Goal: Transaction & Acquisition: Book appointment/travel/reservation

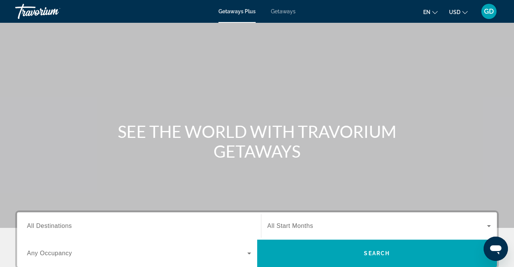
click at [55, 228] on span "All Destinations" at bounding box center [49, 225] width 45 height 6
click at [55, 228] on input "Destination All Destinations" at bounding box center [139, 226] width 224 height 9
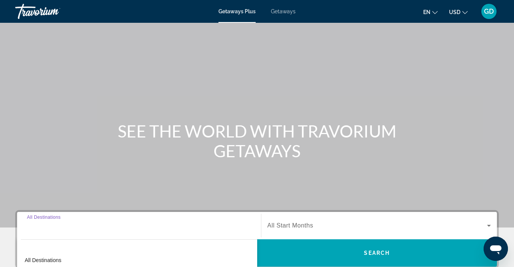
scroll to position [171, 0]
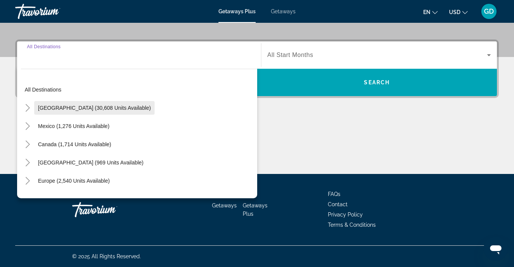
click at [49, 106] on span "[GEOGRAPHIC_DATA] (30,608 units available)" at bounding box center [94, 108] width 113 height 6
type input "**********"
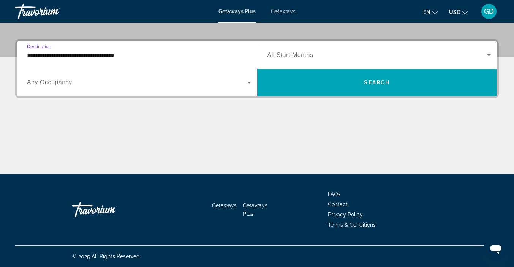
click at [248, 82] on icon "Search widget" at bounding box center [249, 83] width 4 height 2
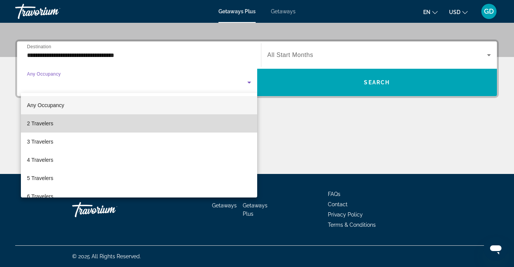
click at [186, 129] on mat-option "2 Travelers" at bounding box center [139, 123] width 236 height 18
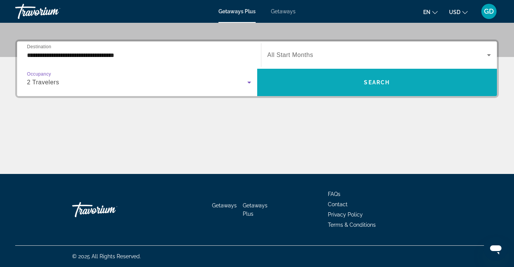
click at [327, 85] on span "Search widget" at bounding box center [377, 82] width 240 height 18
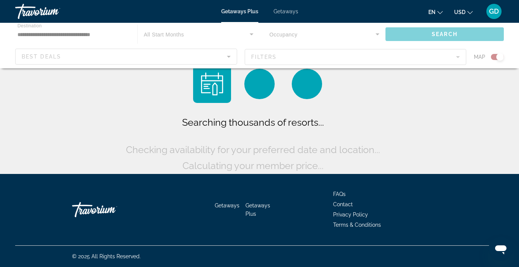
click at [242, 109] on div "Searching thousands of resorts... Checking availability for your preferred date…" at bounding box center [259, 119] width 271 height 109
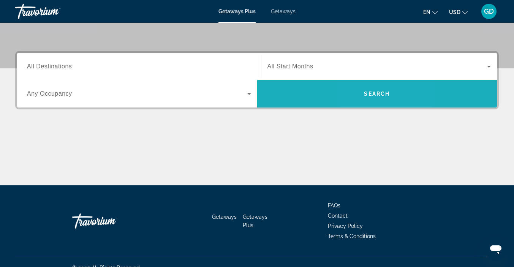
scroll to position [156, 0]
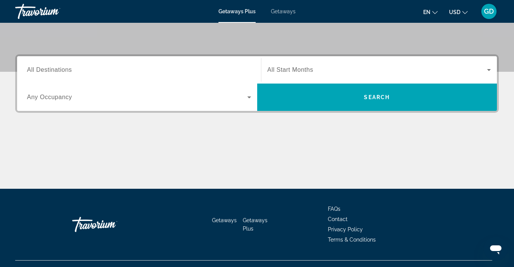
click at [63, 72] on span "All Destinations" at bounding box center [49, 69] width 45 height 6
click at [63, 72] on input "Destination All Destinations" at bounding box center [139, 70] width 224 height 9
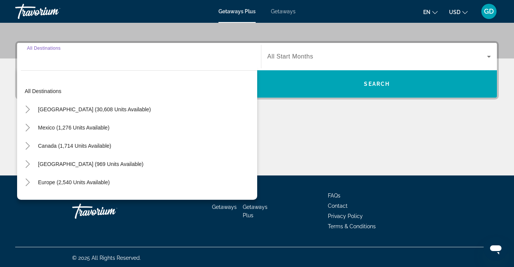
scroll to position [171, 0]
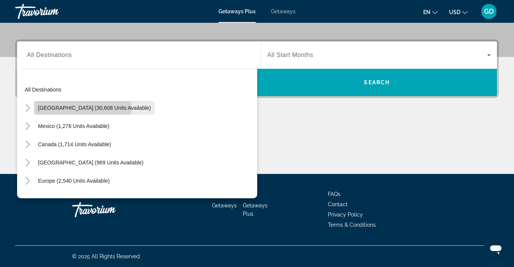
click at [57, 108] on span "[GEOGRAPHIC_DATA] (30,608 units available)" at bounding box center [94, 108] width 113 height 6
type input "**********"
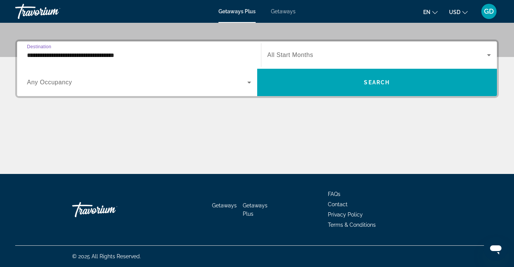
click at [66, 84] on span "Any Occupancy" at bounding box center [49, 82] width 45 height 6
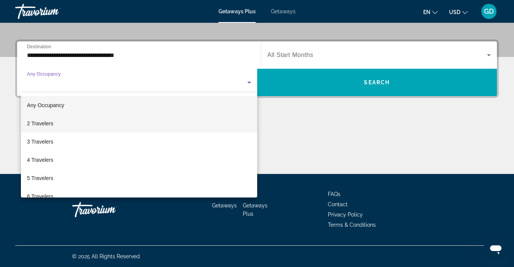
click at [53, 124] on span "2 Travelers" at bounding box center [40, 123] width 26 height 9
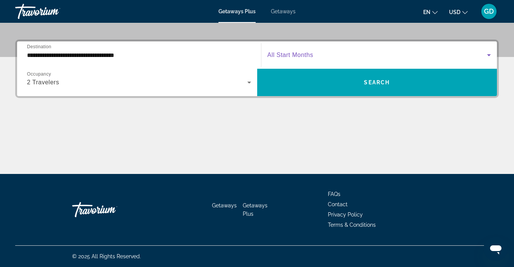
click at [288, 51] on span "Search widget" at bounding box center [377, 54] width 220 height 9
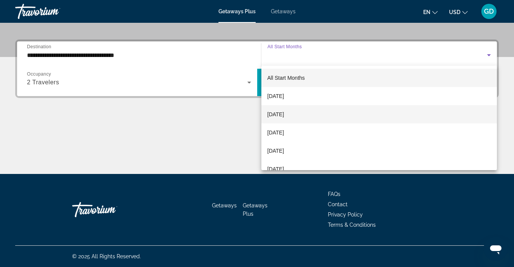
click at [280, 114] on span "[DATE]" at bounding box center [275, 114] width 17 height 9
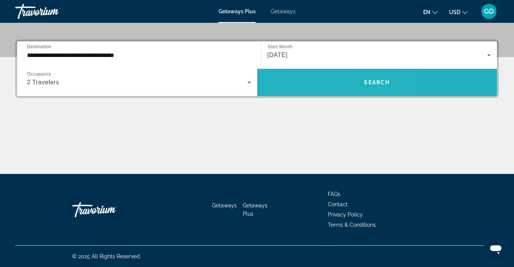
click at [314, 80] on span "Search widget" at bounding box center [377, 82] width 240 height 18
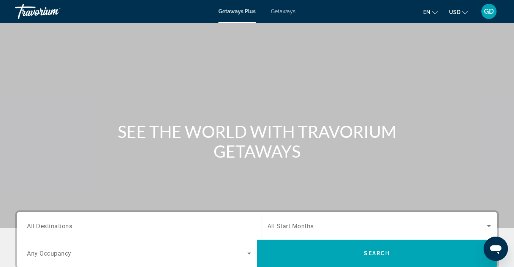
click at [131, 161] on div "Main content" at bounding box center [257, 114] width 514 height 228
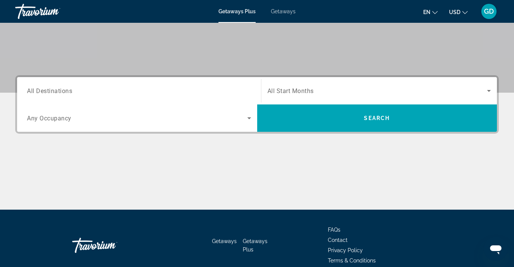
scroll to position [137, 0]
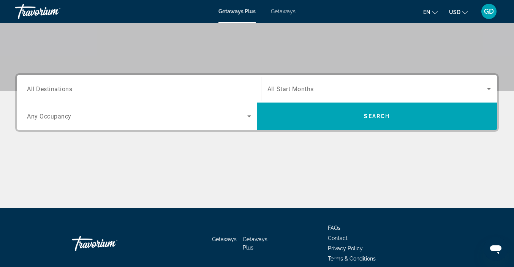
click at [69, 89] on span "All Destinations" at bounding box center [49, 88] width 45 height 7
click at [69, 89] on input "Destination All Destinations" at bounding box center [139, 89] width 224 height 9
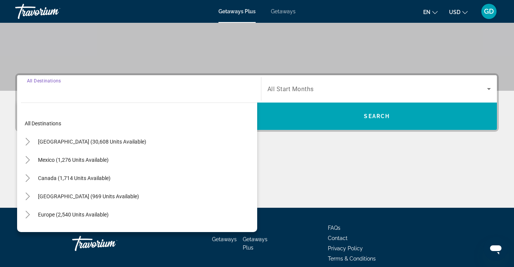
scroll to position [171, 0]
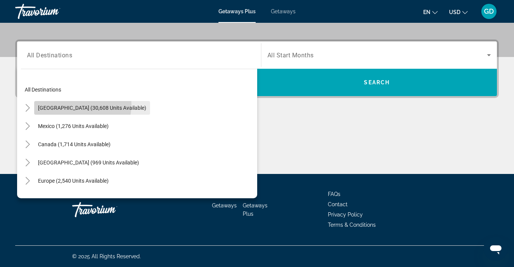
click at [65, 105] on span "[GEOGRAPHIC_DATA] (30,608 units available)" at bounding box center [92, 108] width 108 height 6
type input "**********"
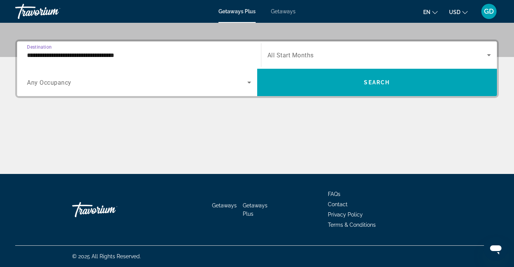
click at [124, 86] on span "Search widget" at bounding box center [137, 82] width 220 height 9
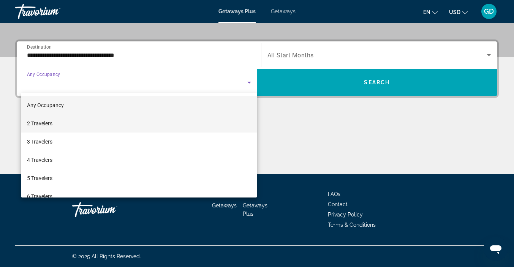
click at [98, 124] on mat-option "2 Travelers" at bounding box center [139, 123] width 236 height 18
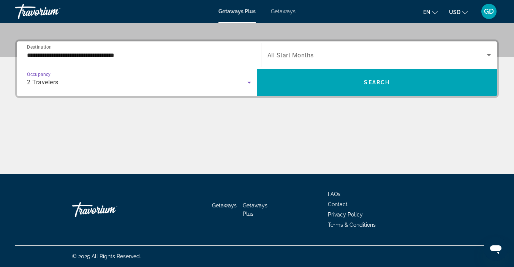
click at [284, 52] on span "All Start Months" at bounding box center [290, 55] width 46 height 7
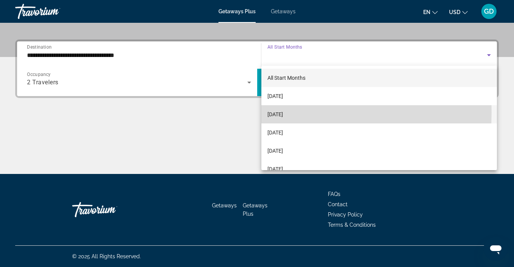
click at [283, 113] on span "[DATE]" at bounding box center [275, 114] width 16 height 9
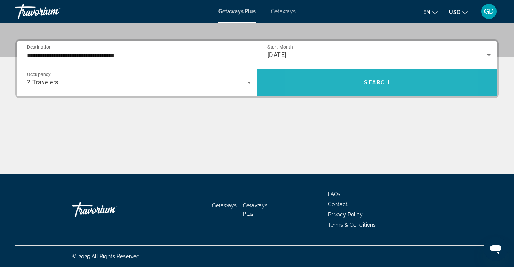
click at [343, 80] on span "Search widget" at bounding box center [377, 82] width 240 height 18
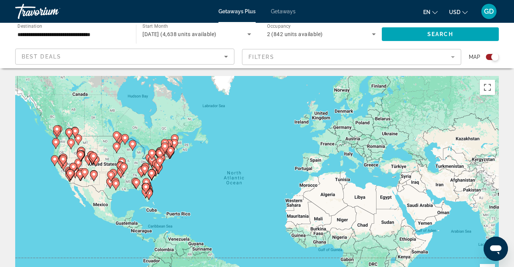
click at [76, 170] on gmp-advanced-marker "Main content" at bounding box center [73, 167] width 8 height 11
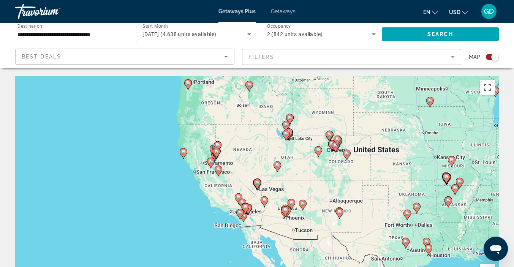
click at [257, 185] on image "Main content" at bounding box center [257, 182] width 5 height 5
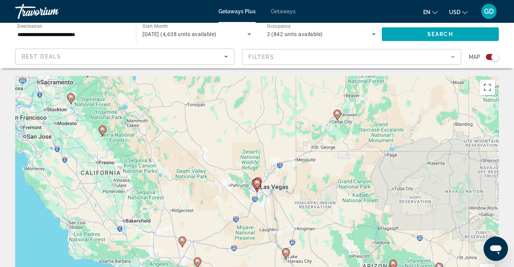
click at [257, 185] on image "Main content" at bounding box center [257, 182] width 5 height 5
type input "**********"
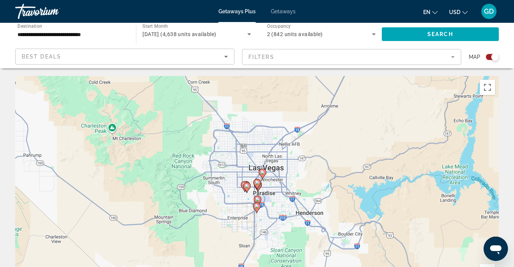
click at [263, 171] on image "Main content" at bounding box center [262, 172] width 5 height 5
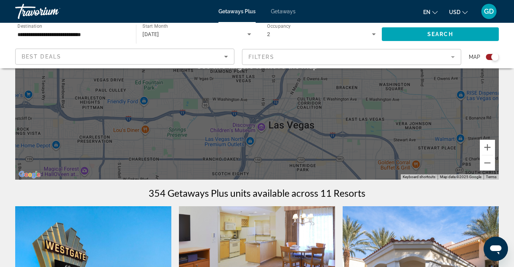
scroll to position [125, 0]
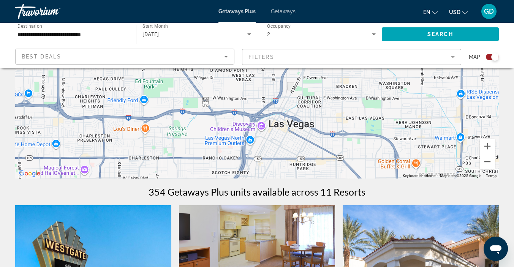
click at [487, 164] on button "Zoom out" at bounding box center [486, 161] width 15 height 15
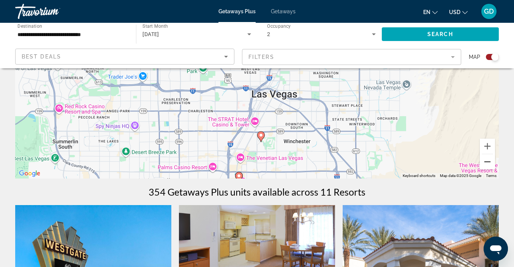
click at [488, 162] on button "Zoom out" at bounding box center [486, 161] width 15 height 15
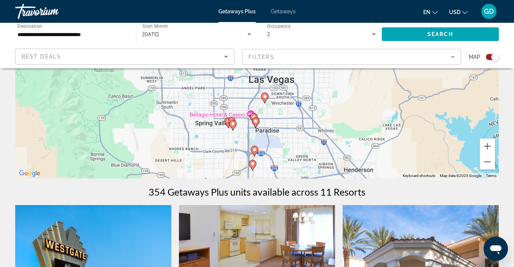
click at [209, 120] on div "To activate drag with keyboard, press Alt + Enter. Once in keyboard drag state,…" at bounding box center [256, 65] width 483 height 228
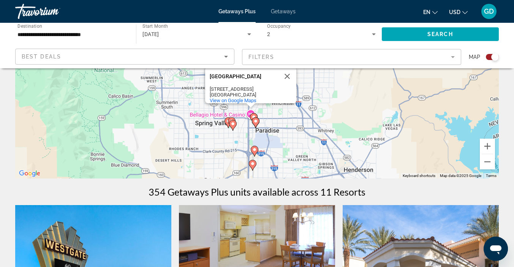
click at [263, 171] on div "To activate drag with keyboard, press Alt + Enter. Once in keyboard drag state,…" at bounding box center [256, 65] width 483 height 228
click at [227, 111] on div "To activate drag with keyboard, press Alt + Enter. Once in keyboard drag state,…" at bounding box center [256, 65] width 483 height 228
click at [228, 119] on gmp-advanced-marker "Main content" at bounding box center [232, 122] width 8 height 11
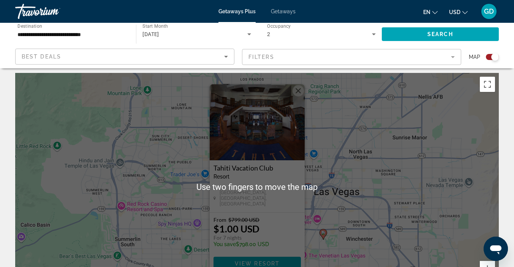
scroll to position [2, 0]
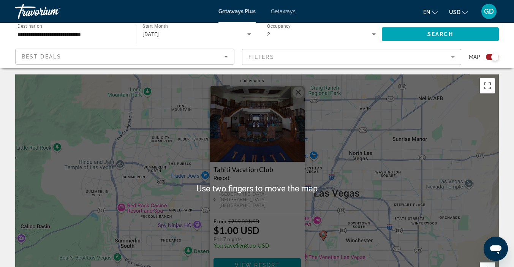
click at [297, 98] on button "Close" at bounding box center [297, 92] width 11 height 11
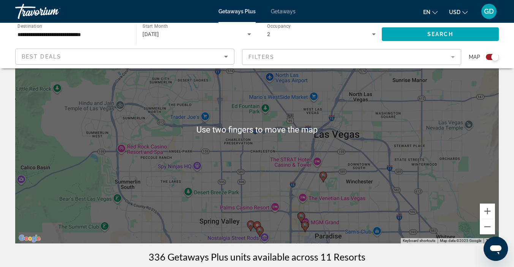
scroll to position [66, 0]
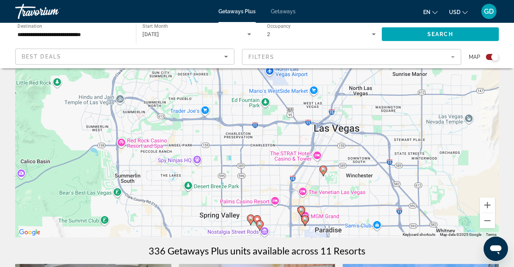
click at [308, 214] on div "To navigate, press the arrow keys. To activate drag with keyboard, press Alt + …" at bounding box center [256, 123] width 483 height 228
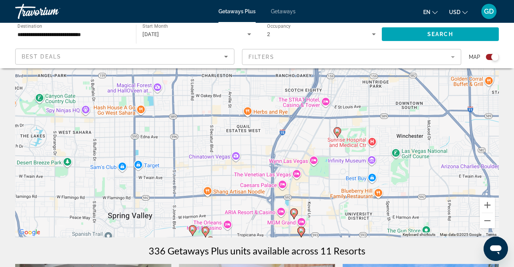
click at [292, 213] on image "Main content" at bounding box center [294, 212] width 5 height 5
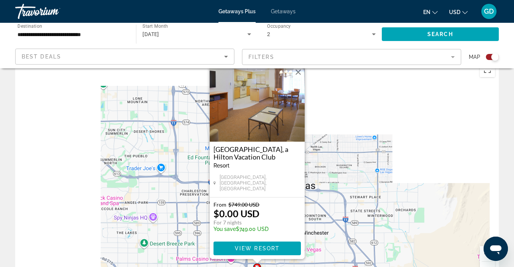
scroll to position [0, 0]
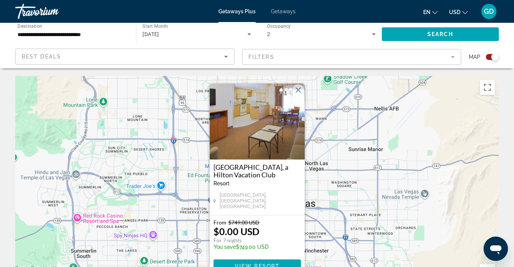
click at [300, 92] on button "Close" at bounding box center [297, 89] width 11 height 11
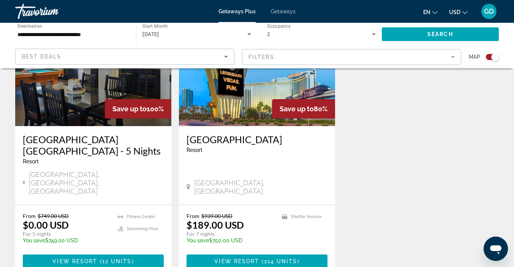
scroll to position [1187, 0]
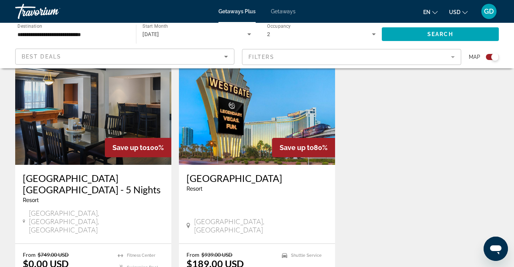
scroll to position [1145, 0]
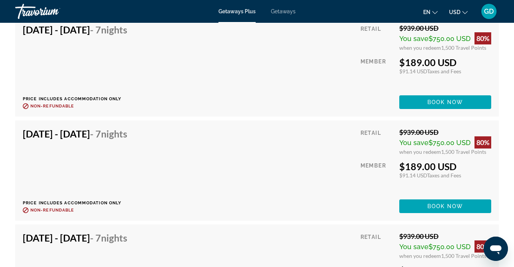
scroll to position [795, 0]
click at [336, 108] on div "Oct 3, 2025 - Oct 10, 2025 - 7 Nights Price includes accommodation only Refunda…" at bounding box center [257, 66] width 468 height 85
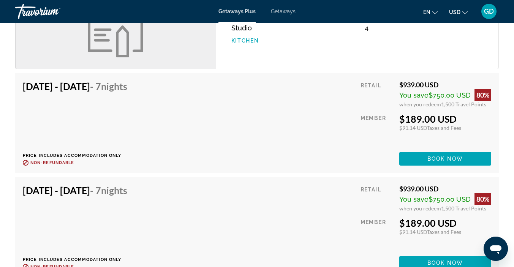
scroll to position [738, 0]
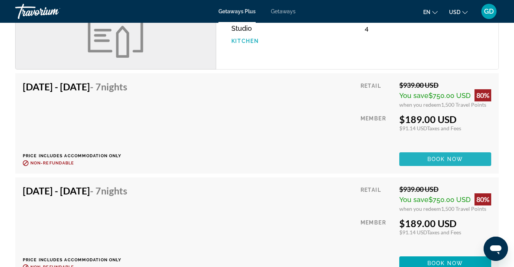
click at [450, 161] on span "Book now" at bounding box center [445, 159] width 36 height 6
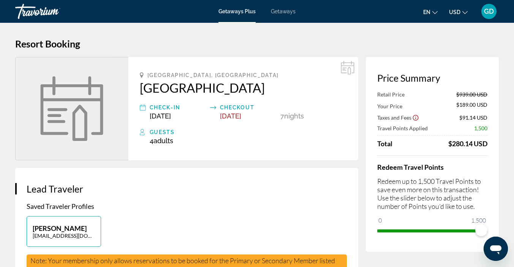
click at [286, 12] on span "Getaways" at bounding box center [283, 11] width 25 height 6
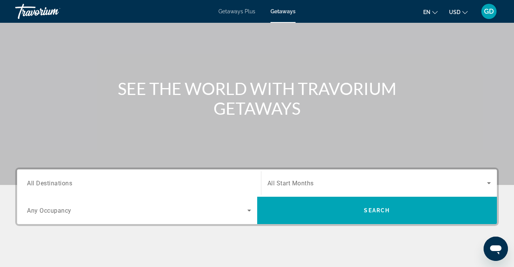
scroll to position [44, 0]
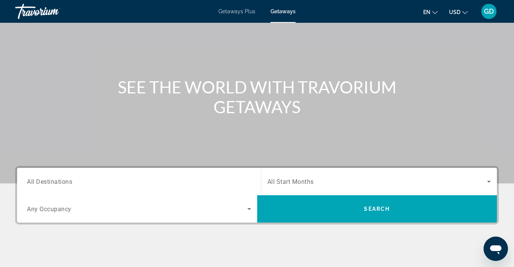
click at [61, 183] on span "All Destinations" at bounding box center [49, 181] width 45 height 7
click at [61, 183] on input "Destination All Destinations" at bounding box center [139, 181] width 224 height 9
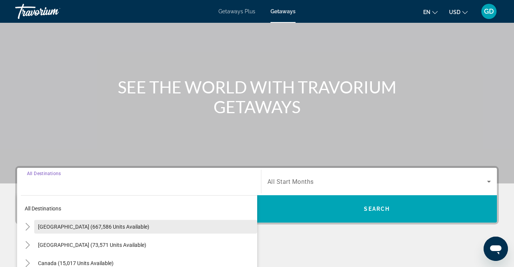
scroll to position [171, 0]
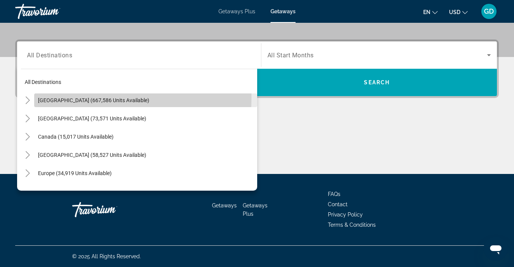
click at [74, 98] on span "United States (667,586 units available)" at bounding box center [93, 100] width 111 height 6
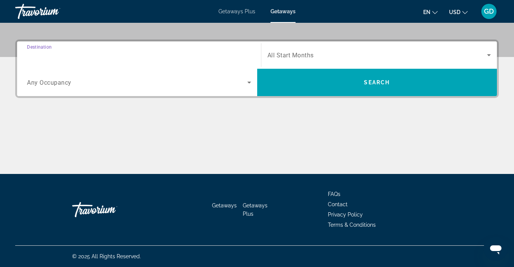
type input "**********"
click at [57, 84] on span "Any Occupancy" at bounding box center [49, 82] width 44 height 7
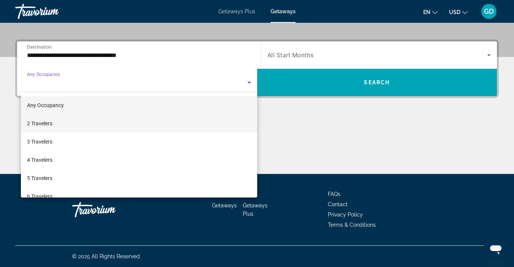
click at [52, 121] on span "2 Travelers" at bounding box center [39, 123] width 25 height 9
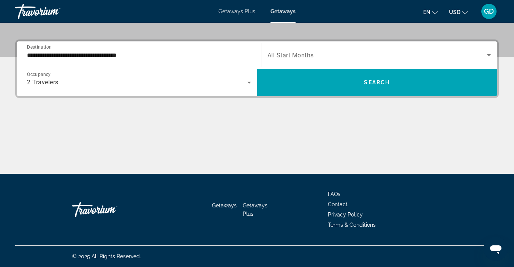
click at [298, 54] on span "All Start Months" at bounding box center [290, 55] width 46 height 7
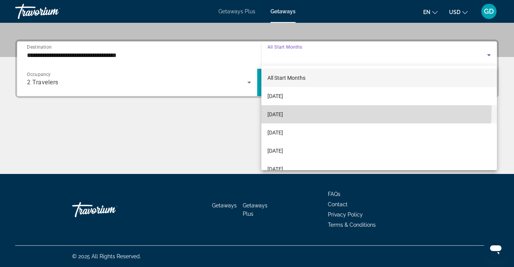
click at [291, 109] on mat-option "[DATE]" at bounding box center [379, 114] width 236 height 18
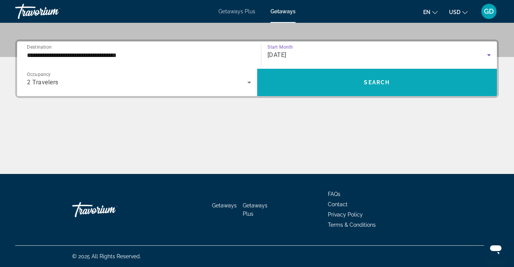
click at [347, 85] on span "Search widget" at bounding box center [377, 82] width 240 height 18
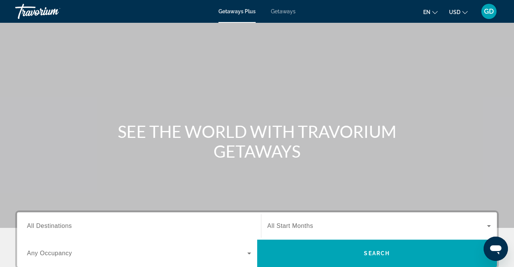
click at [281, 11] on span "Getaways" at bounding box center [283, 11] width 25 height 6
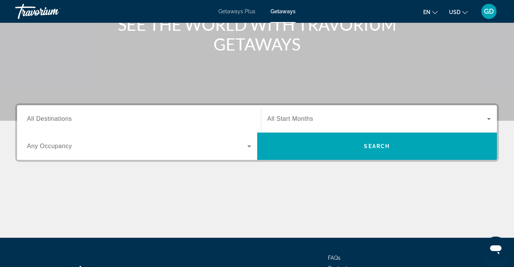
scroll to position [107, 0]
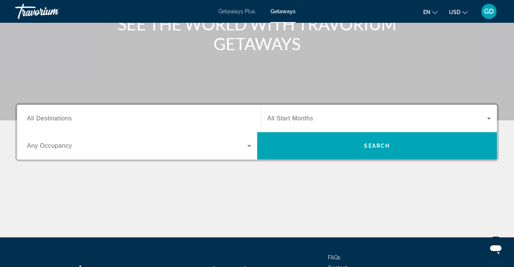
click at [52, 120] on span "All Destinations" at bounding box center [49, 118] width 45 height 6
click at [52, 120] on input "Destination All Destinations" at bounding box center [139, 118] width 224 height 9
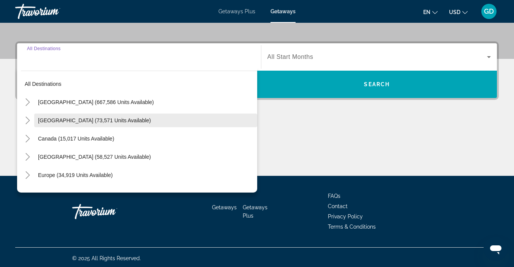
scroll to position [171, 0]
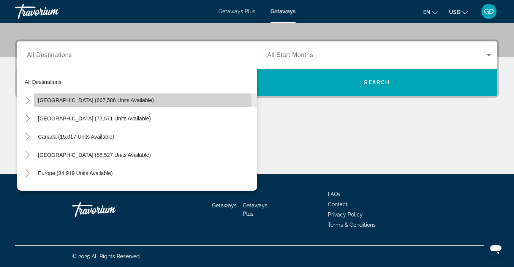
click at [72, 99] on span "[GEOGRAPHIC_DATA] (667,586 units available)" at bounding box center [96, 100] width 116 height 6
type input "**********"
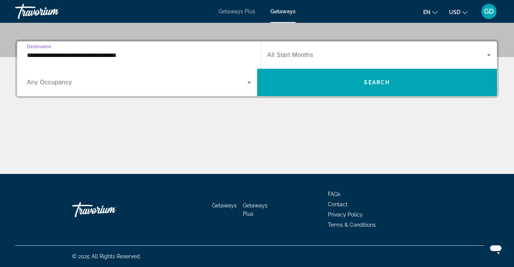
click at [80, 87] on div "Search widget" at bounding box center [139, 82] width 224 height 21
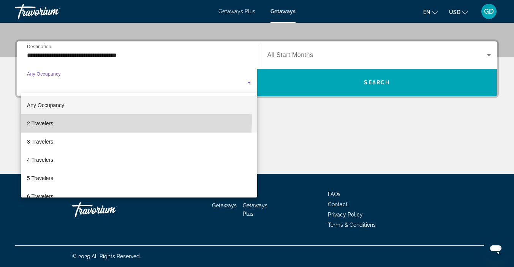
click at [69, 119] on mat-option "2 Travelers" at bounding box center [139, 123] width 236 height 18
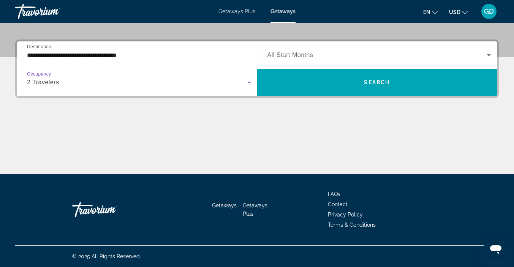
click at [294, 53] on span "All Start Months" at bounding box center [290, 55] width 46 height 6
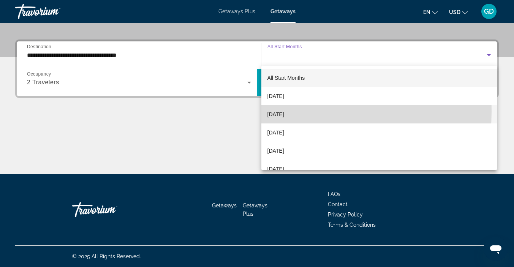
click at [284, 112] on span "[DATE]" at bounding box center [275, 114] width 17 height 9
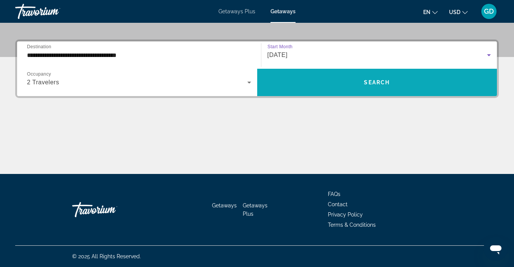
click at [354, 82] on span "Search widget" at bounding box center [377, 82] width 240 height 18
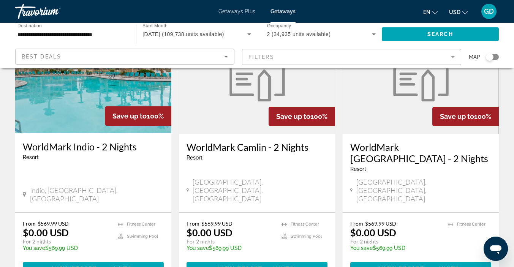
scroll to position [946, 0]
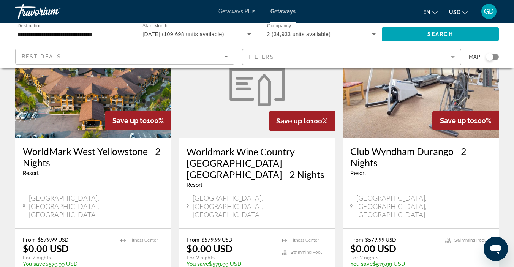
scroll to position [377, 0]
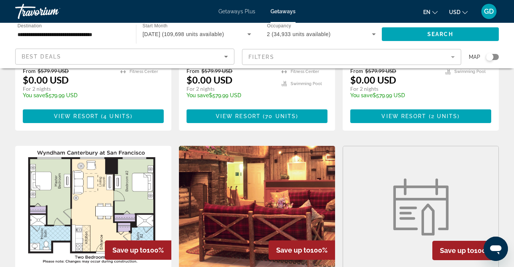
click at [495, 146] on figure "Main content" at bounding box center [420, 206] width 155 height 121
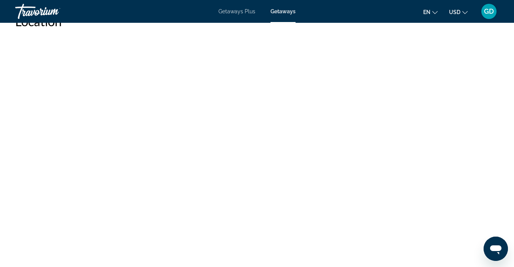
scroll to position [3, 0]
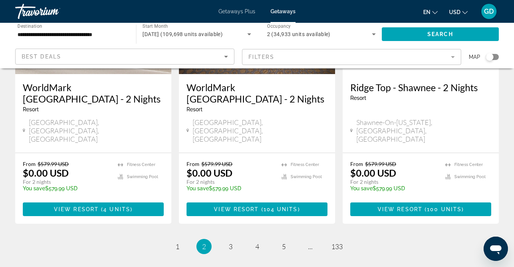
scroll to position [1025, 0]
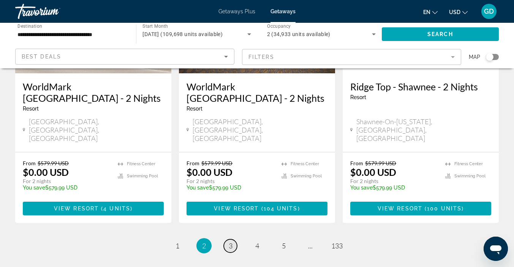
click at [233, 239] on link "page 3" at bounding box center [230, 245] width 13 height 13
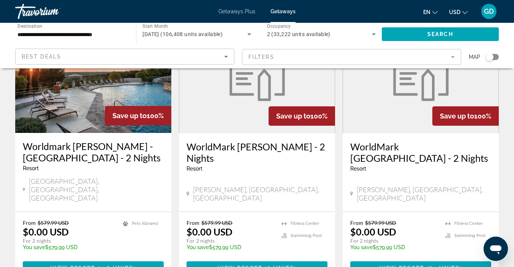
scroll to position [944, 0]
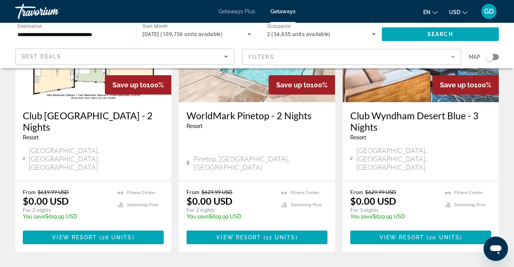
scroll to position [969, 0]
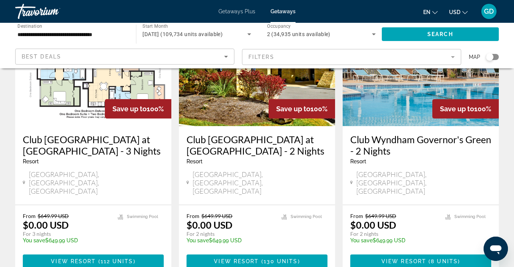
scroll to position [964, 0]
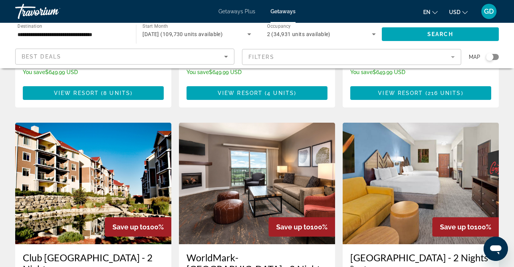
scroll to position [1030, 0]
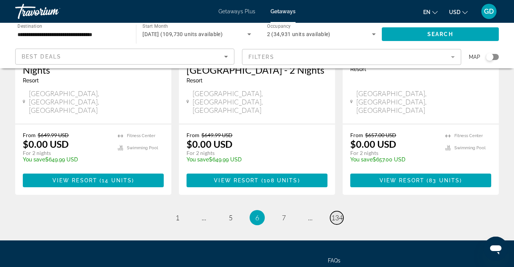
click at [339, 213] on span "134" at bounding box center [336, 217] width 11 height 8
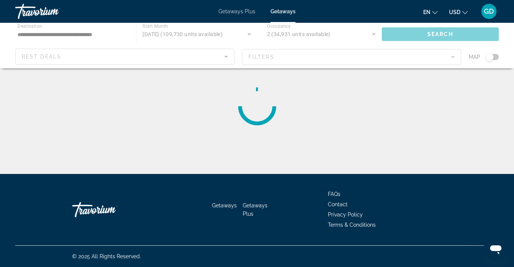
click at [342, 152] on div "**********" at bounding box center [257, 163] width 514 height 174
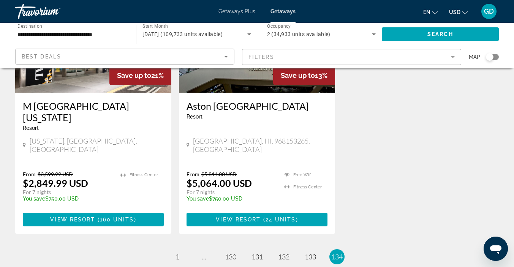
scroll to position [123, 0]
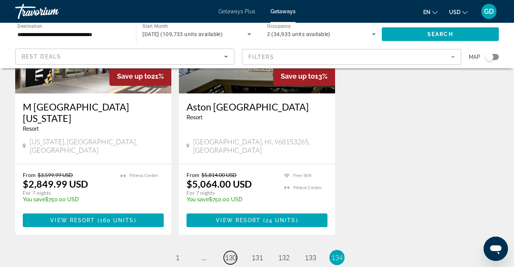
click at [233, 253] on span "130" at bounding box center [230, 257] width 11 height 8
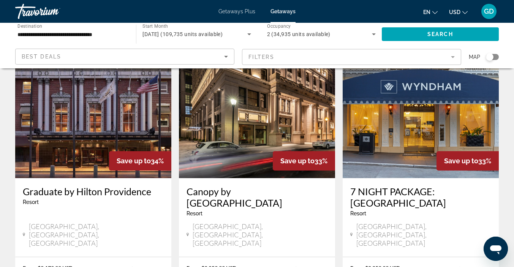
scroll to position [884, 0]
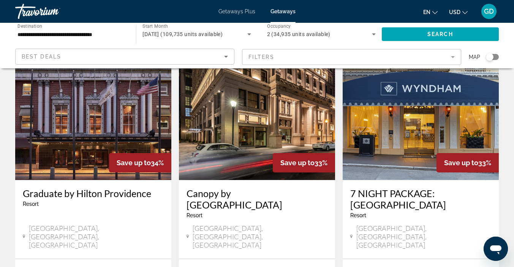
click at [424, 188] on h3 "7 NIGHT PACKAGE: San Francisco & Napa Valley" at bounding box center [420, 199] width 141 height 23
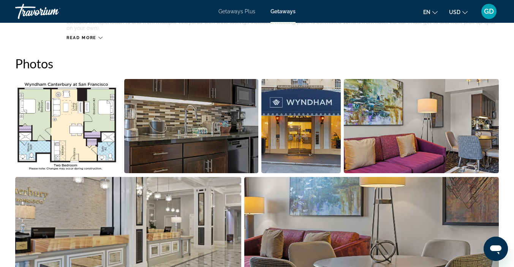
scroll to position [470, 0]
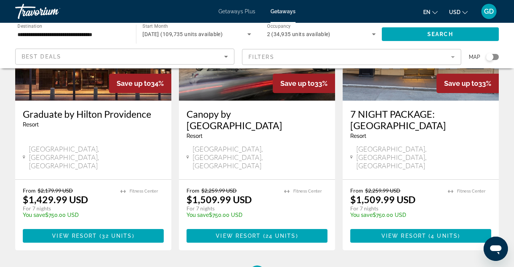
scroll to position [965, 0]
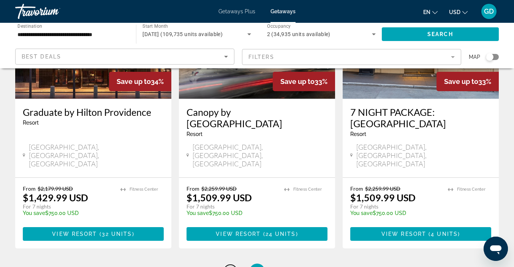
click at [235, 267] on span "129" at bounding box center [230, 271] width 11 height 8
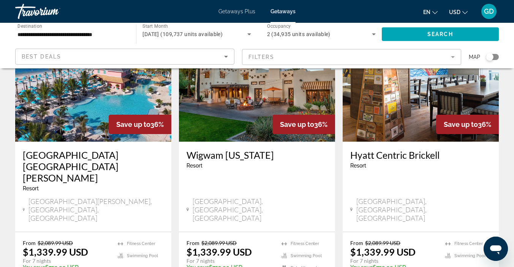
scroll to position [981, 0]
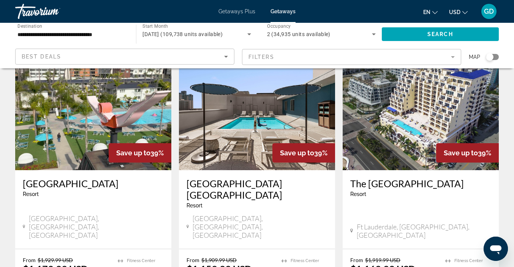
scroll to position [626, 0]
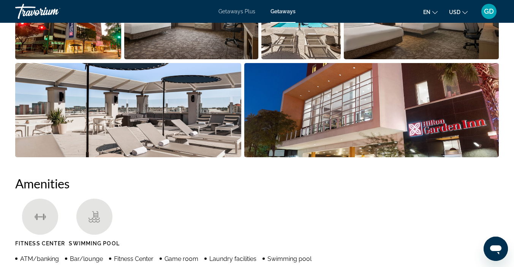
scroll to position [619, 0]
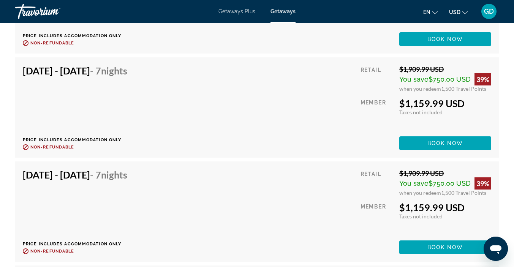
click at [126, 104] on div "Oct 3, 2025 - Oct 10, 2025 - 7 Nights Price includes accommodation only Refunda…" at bounding box center [78, 107] width 110 height 85
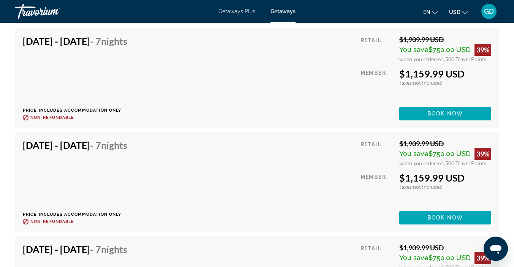
click at [126, 104] on div "Oct 3, 2025 - Oct 10, 2025 - 7 Nights Price includes accommodation only Refunda…" at bounding box center [78, 77] width 110 height 85
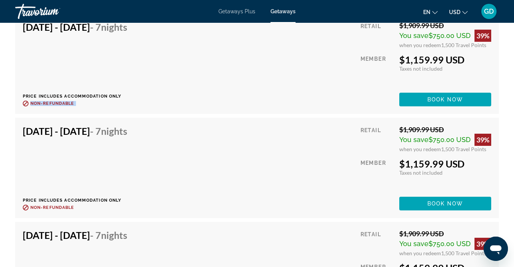
click at [126, 104] on p "Non-refundable" at bounding box center [78, 104] width 110 height 6
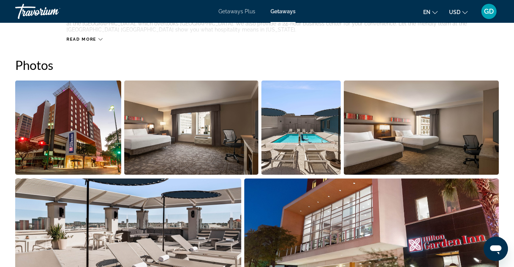
scroll to position [459, 0]
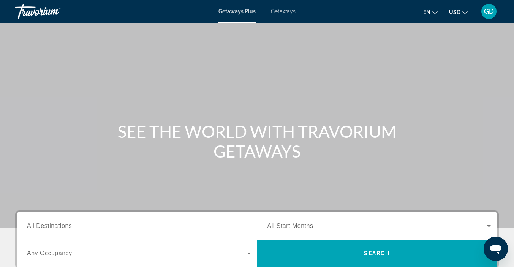
click at [280, 19] on div "Getaways Plus Getaways en English Español Français Italiano Português русский U…" at bounding box center [257, 12] width 514 height 20
click at [279, 11] on span "Getaways" at bounding box center [283, 11] width 25 height 6
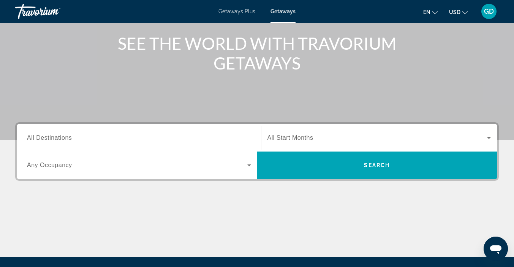
scroll to position [99, 0]
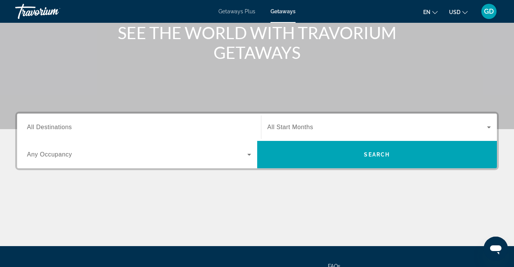
click at [60, 131] on div "Destination All Destinations" at bounding box center [139, 128] width 224 height 22
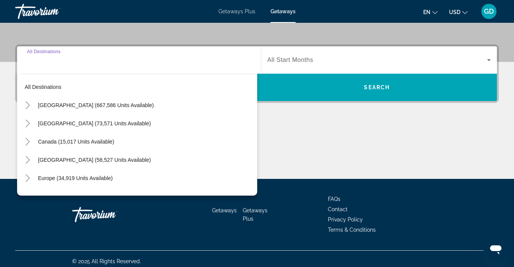
scroll to position [171, 0]
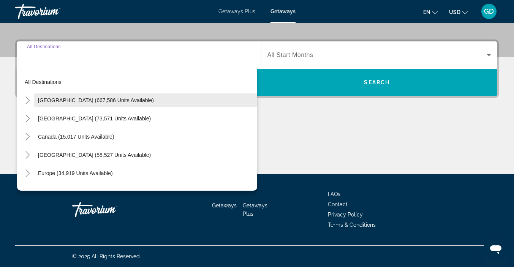
click at [70, 105] on span "Search widget" at bounding box center [145, 100] width 223 height 18
type input "**********"
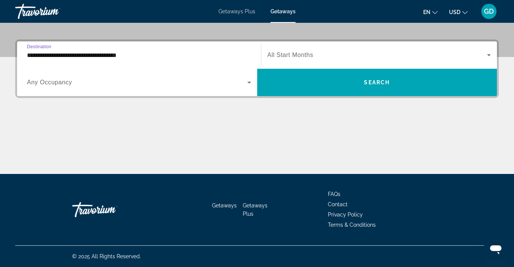
click at [70, 85] on span "Any Occupancy" at bounding box center [49, 82] width 45 height 6
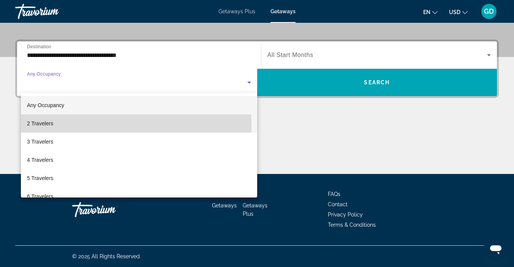
click at [54, 125] on mat-option "2 Travelers" at bounding box center [139, 123] width 236 height 18
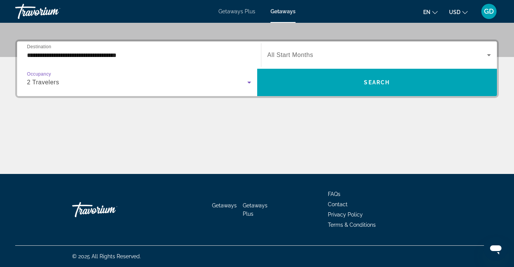
click at [290, 57] on span "All Start Months" at bounding box center [290, 55] width 46 height 6
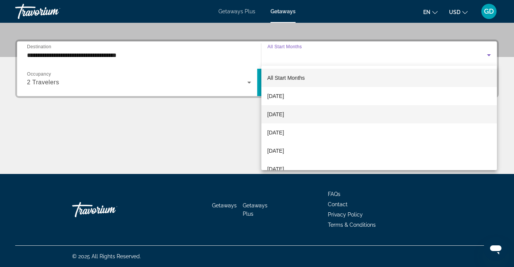
click at [286, 119] on mat-option "[DATE]" at bounding box center [379, 114] width 236 height 18
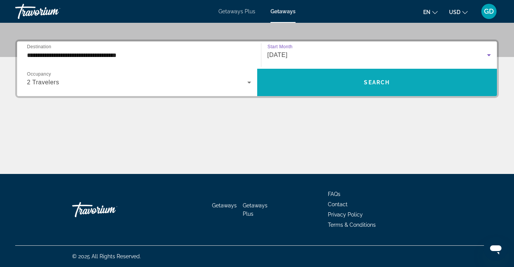
click at [353, 90] on span "Search widget" at bounding box center [377, 82] width 240 height 18
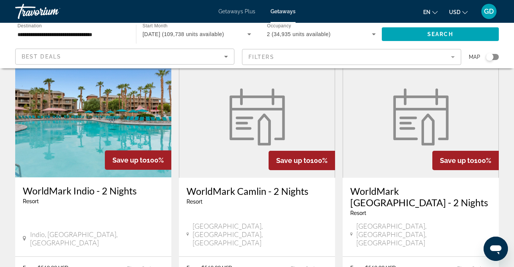
scroll to position [1031, 0]
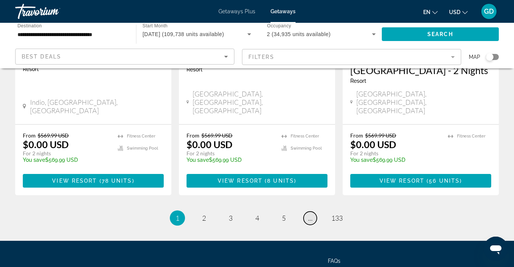
click at [309, 211] on link "page ..." at bounding box center [309, 217] width 13 height 13
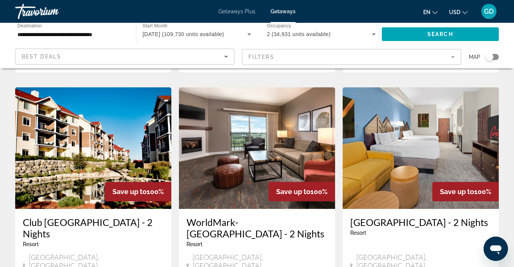
scroll to position [1030, 0]
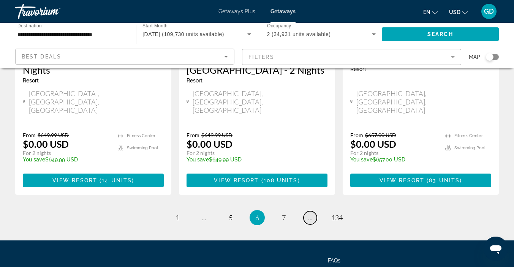
click at [309, 213] on span "..." at bounding box center [310, 217] width 5 height 8
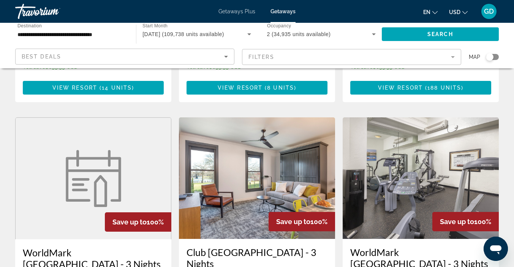
scroll to position [1030, 0]
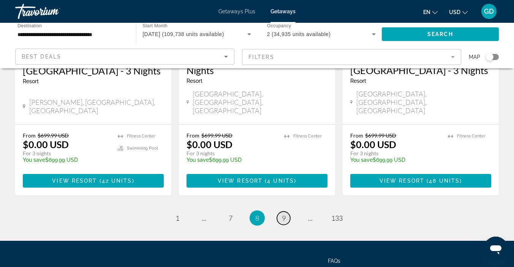
click at [280, 211] on link "page 9" at bounding box center [283, 217] width 13 height 13
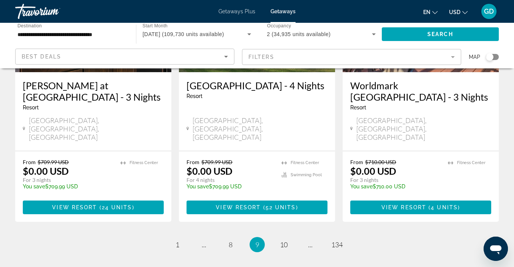
scroll to position [1041, 0]
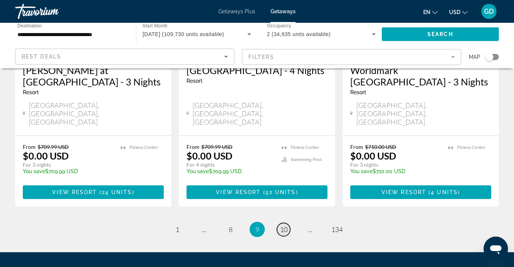
click at [284, 225] on span "10" at bounding box center [284, 229] width 8 height 8
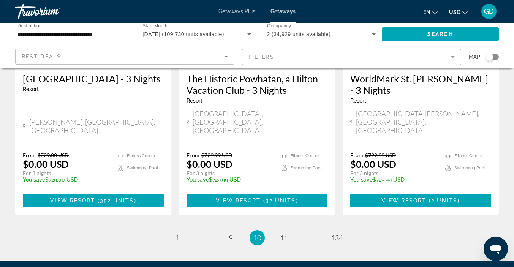
scroll to position [1030, 0]
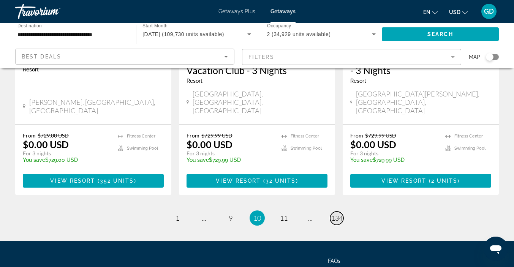
click at [336, 214] on span "134" at bounding box center [336, 218] width 11 height 8
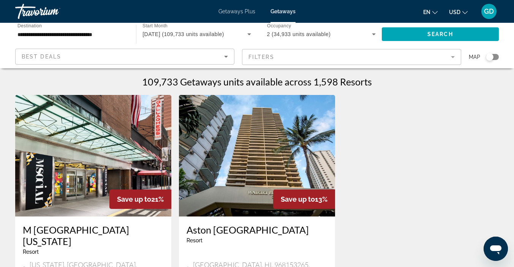
click at [357, 154] on div "Save up to 21% M Social Hotel Times Square New York Resort - This is an adults …" at bounding box center [256, 234] width 491 height 278
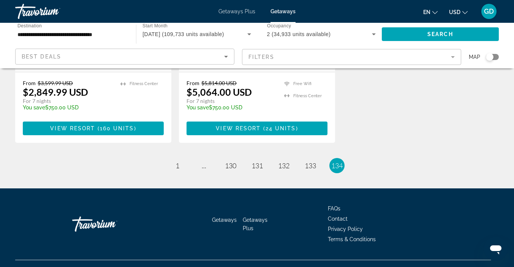
scroll to position [221, 0]
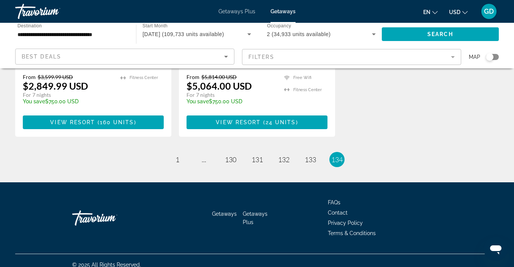
click at [225, 156] on li "page 130" at bounding box center [230, 159] width 15 height 15
click at [229, 155] on span "130" at bounding box center [230, 159] width 11 height 8
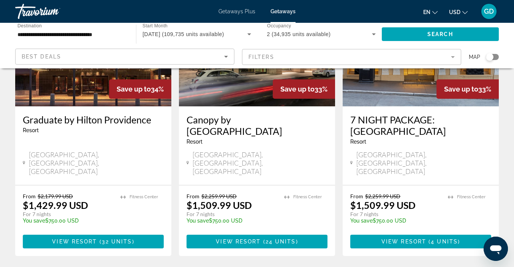
scroll to position [1018, 0]
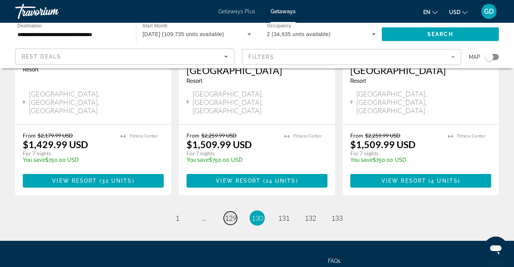
click at [225, 214] on span "129" at bounding box center [230, 218] width 11 height 8
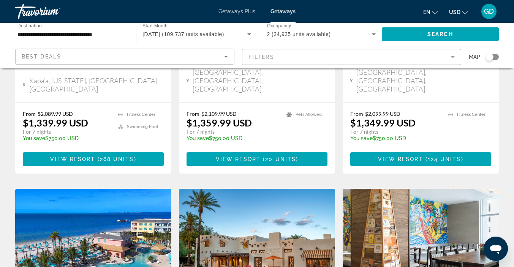
scroll to position [1041, 0]
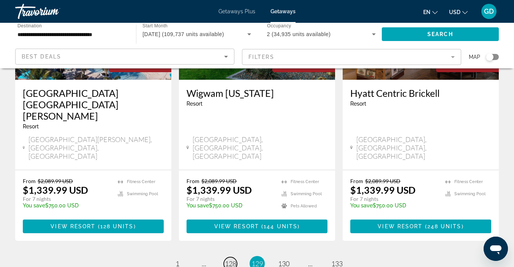
click at [226, 259] on span "128" at bounding box center [230, 263] width 11 height 8
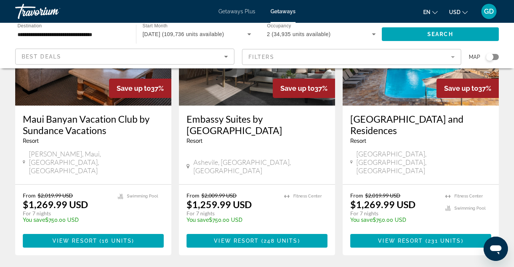
scroll to position [978, 0]
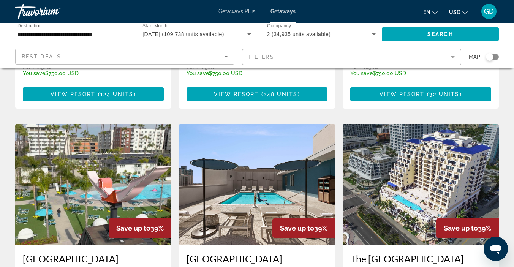
scroll to position [621, 0]
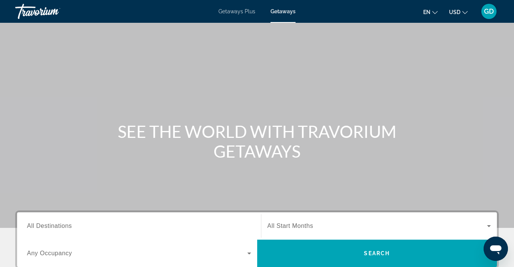
click at [229, 10] on span "Getaways Plus" at bounding box center [236, 11] width 37 height 6
click at [62, 223] on span "All Destinations" at bounding box center [49, 225] width 45 height 6
click at [62, 223] on input "Destination All Destinations" at bounding box center [139, 226] width 224 height 9
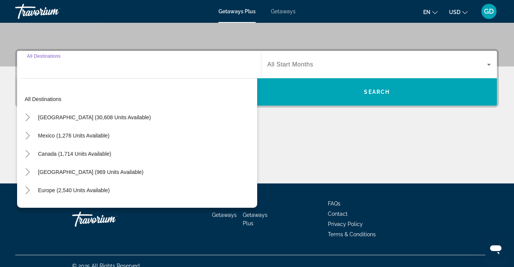
scroll to position [171, 0]
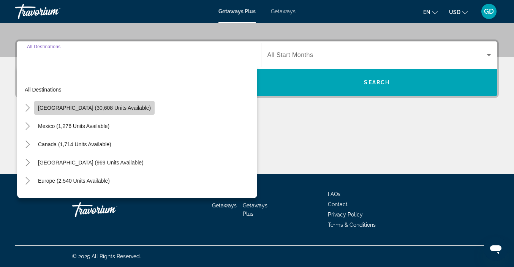
click at [117, 105] on span "[GEOGRAPHIC_DATA] (30,608 units available)" at bounding box center [94, 108] width 113 height 6
type input "**********"
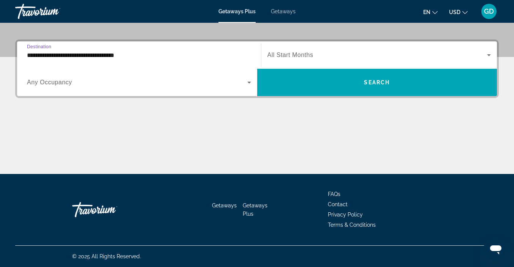
click at [249, 82] on icon "Search widget" at bounding box center [249, 83] width 4 height 2
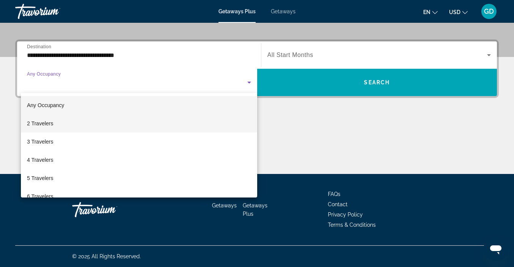
click at [50, 126] on span "2 Travelers" at bounding box center [40, 123] width 26 height 9
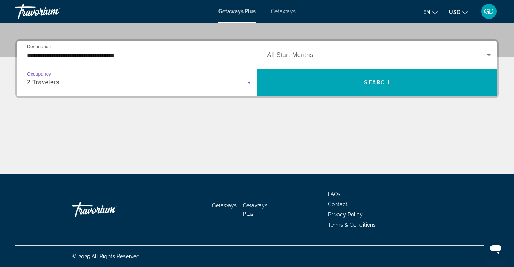
click at [489, 55] on icon "Search widget" at bounding box center [489, 55] width 4 height 2
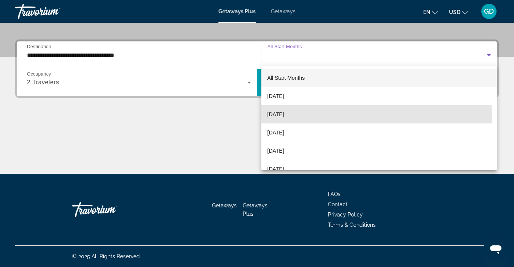
scroll to position [0, 0]
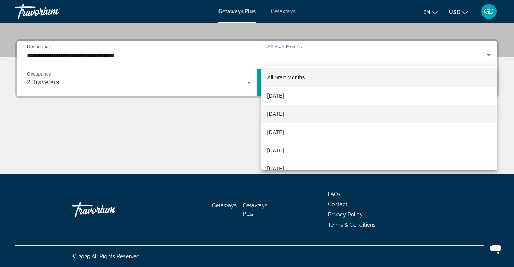
click at [293, 120] on mat-option "[DATE]" at bounding box center [379, 114] width 236 height 18
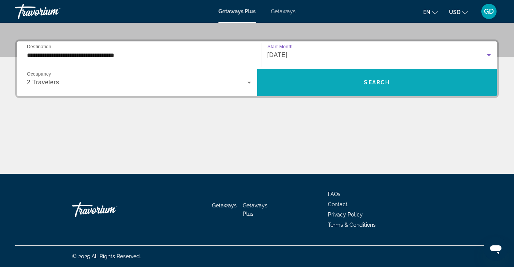
click at [421, 85] on span "Search widget" at bounding box center [377, 82] width 240 height 18
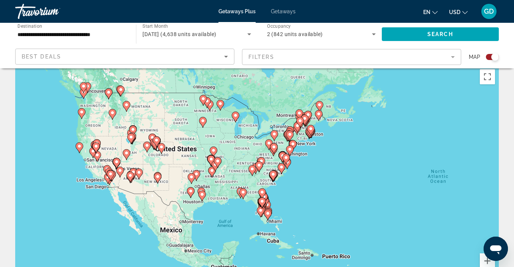
scroll to position [8, 0]
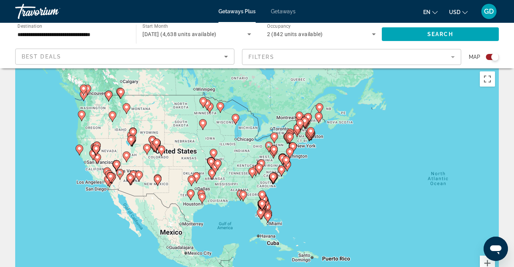
click at [110, 150] on div "To activate drag with keyboard, press Alt + Enter. Once in keyboard drag state,…" at bounding box center [256, 182] width 483 height 228
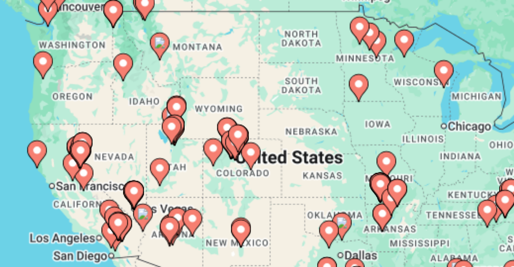
click at [97, 149] on image "Main content" at bounding box center [96, 147] width 5 height 5
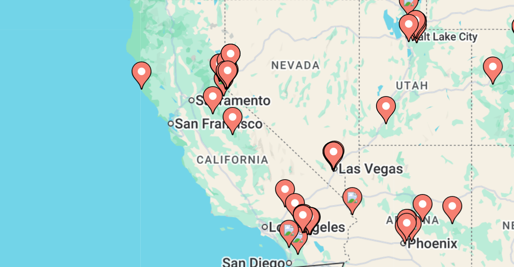
click at [295, 189] on icon "Main content" at bounding box center [295, 188] width 7 height 10
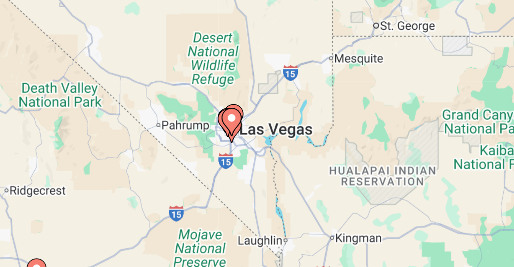
click at [258, 174] on image "Main content" at bounding box center [257, 173] width 5 height 5
type input "**********"
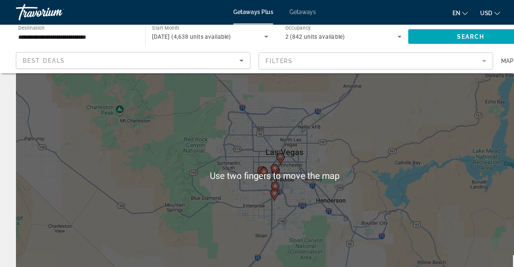
scroll to position [25, 0]
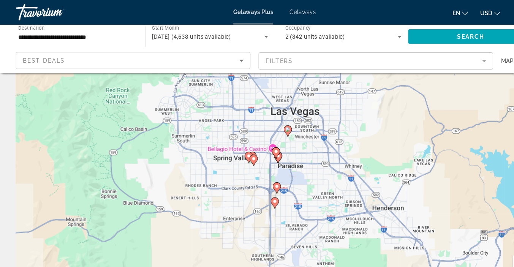
click at [269, 121] on image "Main content" at bounding box center [269, 121] width 5 height 5
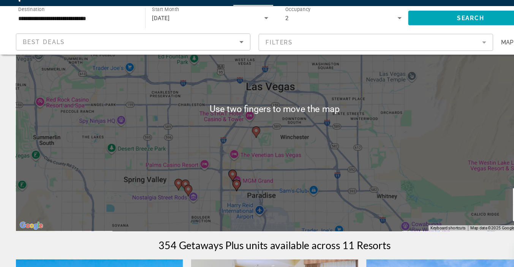
scroll to position [74, 0]
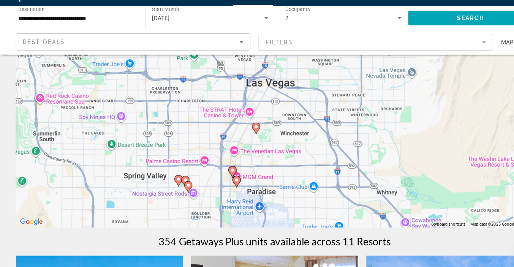
click at [220, 176] on div "To activate drag with keyboard, press Alt + Enter. Once in keyboard drag state,…" at bounding box center [256, 116] width 483 height 228
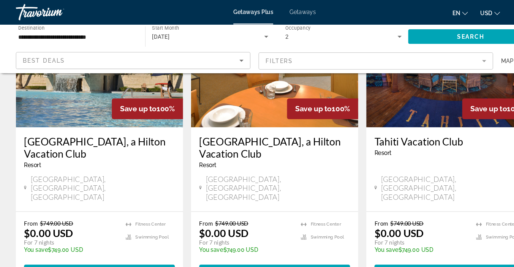
scroll to position [619, 0]
click at [101, 251] on span "( 8 units )" at bounding box center [116, 254] width 34 height 6
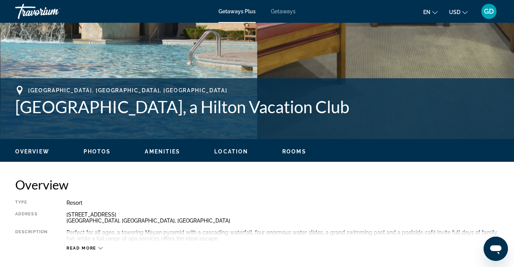
scroll to position [266, 0]
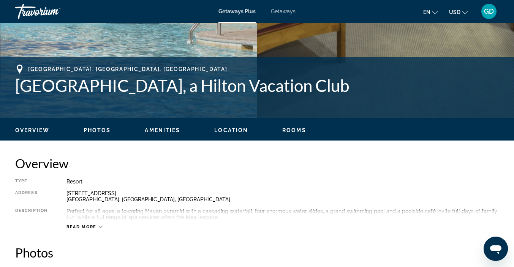
click at [96, 131] on span "Photos" at bounding box center [97, 130] width 27 height 6
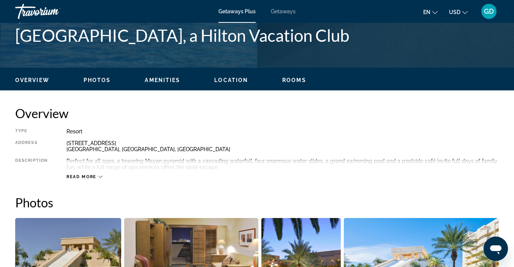
scroll to position [314, 0]
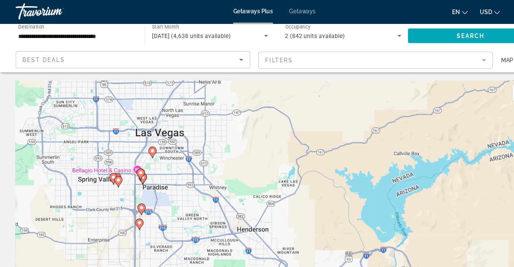
click at [108, 165] on div "To activate drag with keyboard, press Alt + Enter. Once in keyboard drag state,…" at bounding box center [256, 190] width 483 height 228
click at [110, 166] on div "To activate drag with keyboard, press Alt + Enter. Once in keyboard drag state,…" at bounding box center [256, 190] width 483 height 228
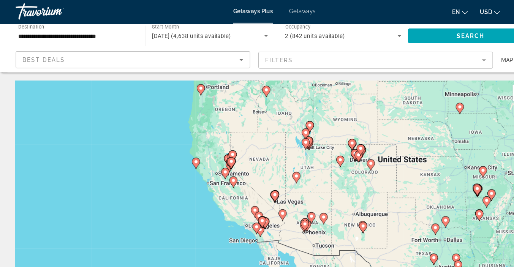
click at [257, 182] on image "Main content" at bounding box center [257, 182] width 5 height 5
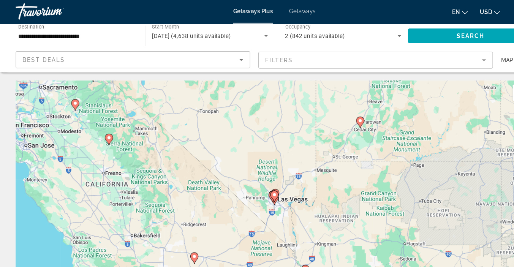
click at [257, 188] on icon "Main content" at bounding box center [256, 184] width 7 height 10
type input "**********"
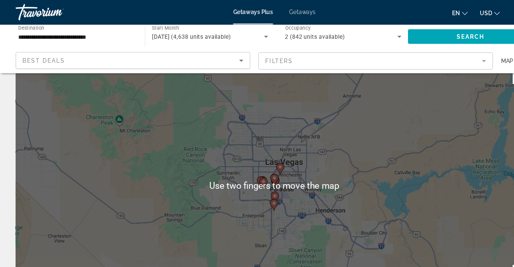
scroll to position [15, 0]
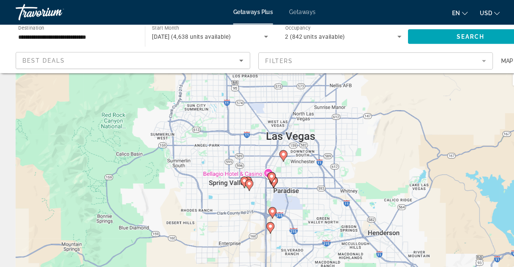
click at [268, 147] on icon "Main content" at bounding box center [266, 145] width 8 height 11
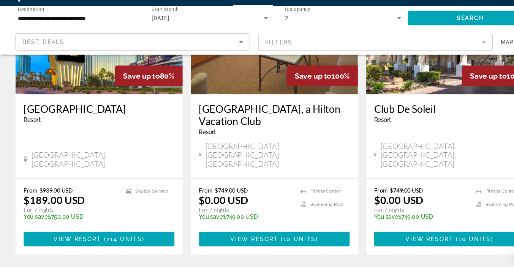
scroll to position [346, 0]
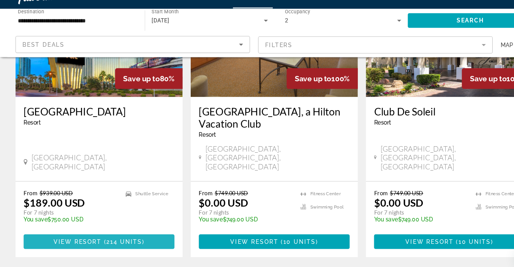
click at [111, 238] on span "214 units" at bounding box center [116, 241] width 33 height 6
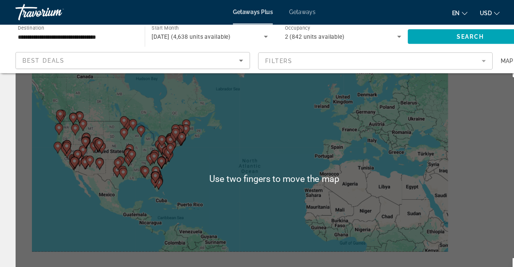
scroll to position [22, 0]
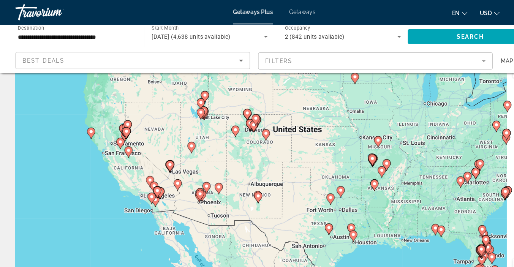
click at [161, 160] on div "To activate drag with keyboard, press Alt + Enter. Once in keyboard drag state,…" at bounding box center [256, 168] width 483 height 228
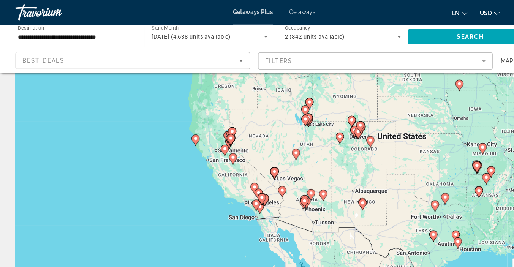
click at [258, 158] on image "Main content" at bounding box center [257, 160] width 5 height 5
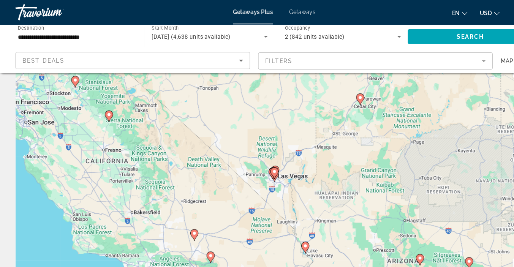
click at [257, 161] on image "Main content" at bounding box center [257, 160] width 5 height 5
type input "**********"
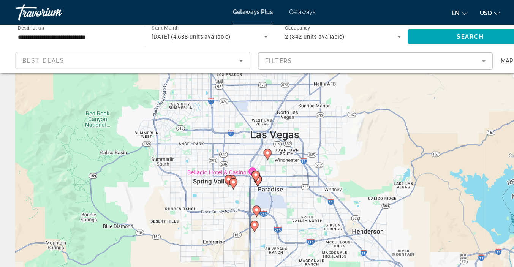
click at [241, 164] on image "Main content" at bounding box center [239, 163] width 5 height 5
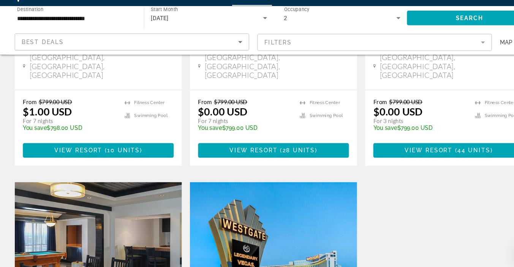
scroll to position [1014, 0]
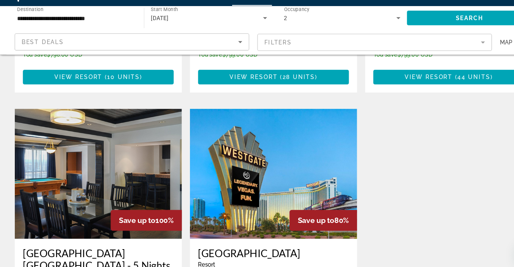
scroll to position [1072, 0]
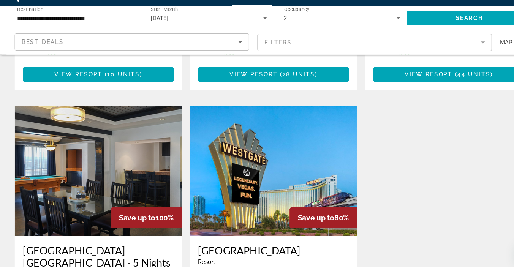
click at [287, 127] on img "Main content" at bounding box center [257, 177] width 156 height 121
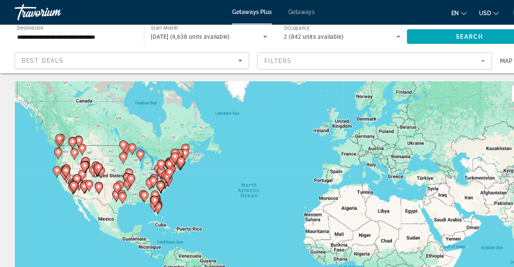
click at [249, 35] on icon "Search widget" at bounding box center [249, 34] width 4 height 2
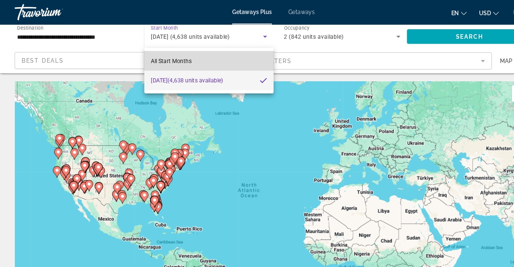
click at [170, 53] on span "All Start Months" at bounding box center [161, 56] width 38 height 9
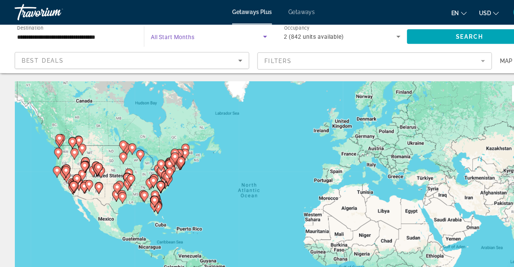
click at [251, 38] on icon "Search widget" at bounding box center [248, 34] width 9 height 9
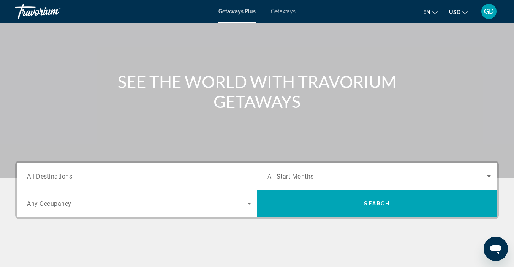
scroll to position [49, 0]
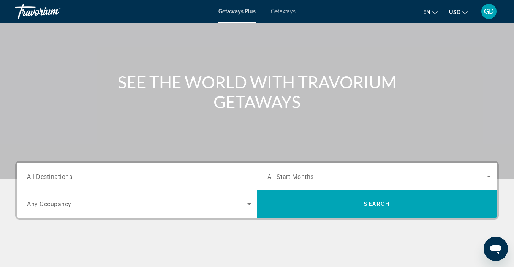
click at [62, 177] on span "All Destinations" at bounding box center [49, 176] width 45 height 7
click at [62, 177] on input "Destination All Destinations" at bounding box center [139, 176] width 224 height 9
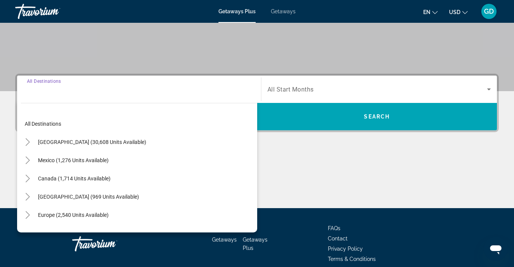
scroll to position [171, 0]
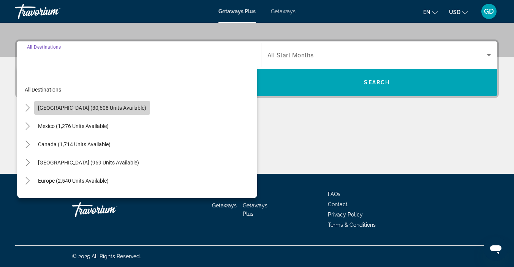
click at [114, 105] on span "[GEOGRAPHIC_DATA] (30,608 units available)" at bounding box center [92, 108] width 108 height 6
type input "**********"
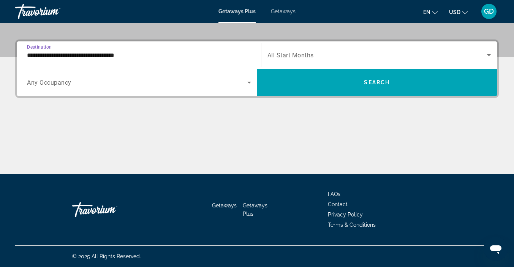
click at [249, 85] on icon "Search widget" at bounding box center [248, 82] width 9 height 9
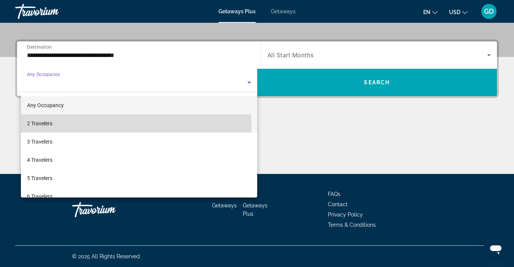
click at [52, 126] on span "2 Travelers" at bounding box center [39, 123] width 25 height 9
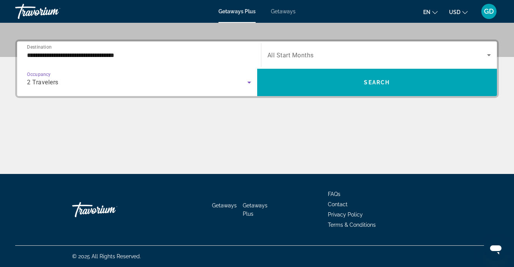
click at [489, 55] on icon "Search widget" at bounding box center [489, 55] width 4 height 2
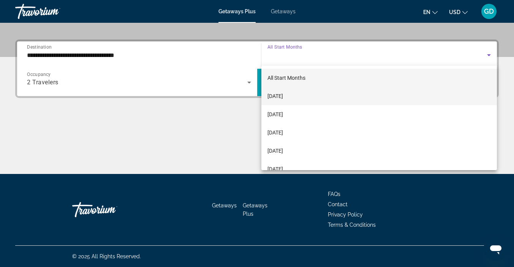
click at [283, 99] on span "[DATE]" at bounding box center [275, 95] width 16 height 9
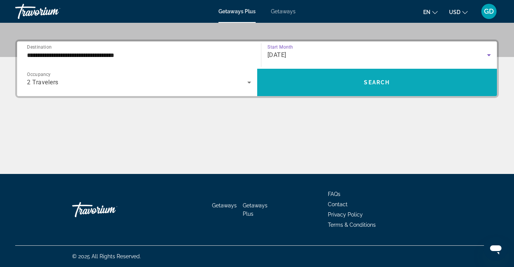
click at [433, 81] on span "Search widget" at bounding box center [377, 82] width 240 height 18
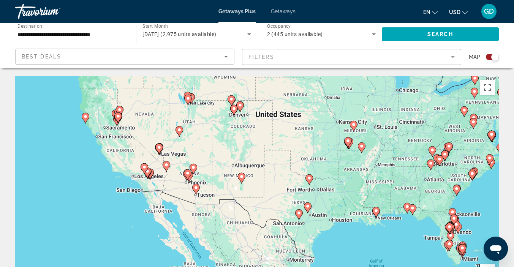
click at [159, 146] on div "To activate drag with keyboard, press Alt + Enter. Once in keyboard drag state,…" at bounding box center [256, 190] width 483 height 228
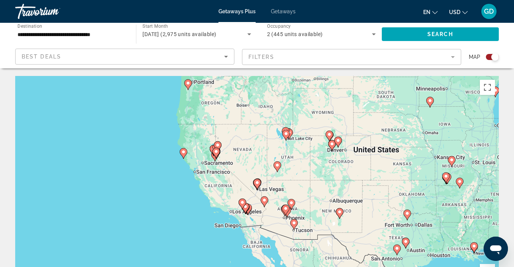
click at [257, 182] on image "Main content" at bounding box center [257, 182] width 5 height 5
type input "**********"
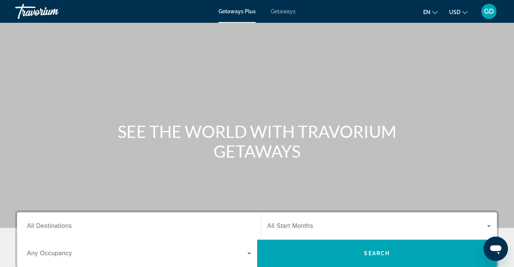
click at [53, 229] on span "All Destinations" at bounding box center [49, 225] width 45 height 6
click at [53, 229] on input "Destination All Destinations" at bounding box center [139, 226] width 224 height 9
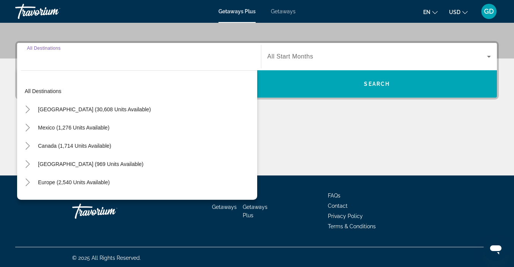
scroll to position [171, 0]
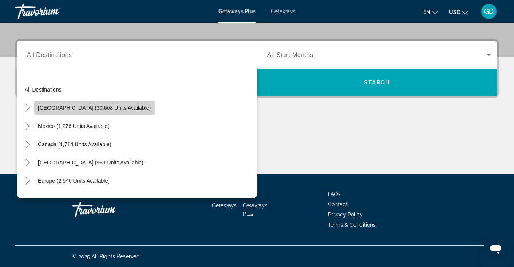
click at [123, 107] on span "United States (30,608 units available)" at bounding box center [94, 108] width 113 height 6
type input "**********"
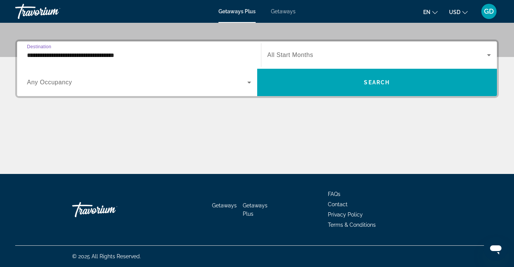
click at [60, 84] on span "Any Occupancy" at bounding box center [49, 82] width 45 height 6
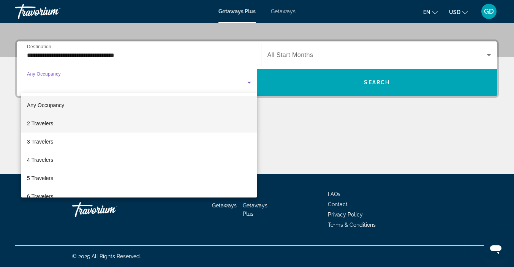
click at [53, 120] on span "2 Travelers" at bounding box center [40, 123] width 26 height 9
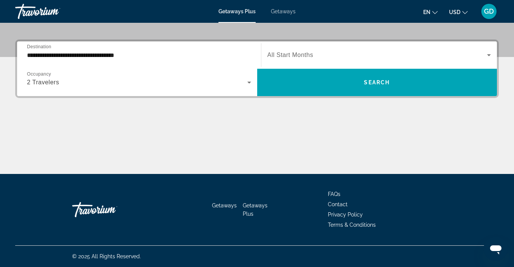
click at [53, 120] on div "Main content" at bounding box center [256, 145] width 483 height 57
click at [489, 53] on icon "Search widget" at bounding box center [488, 54] width 9 height 9
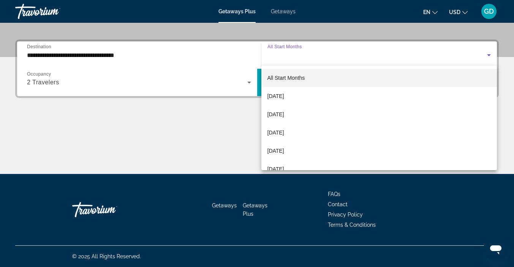
drag, startPoint x: 314, startPoint y: 98, endPoint x: 177, endPoint y: 139, distance: 142.3
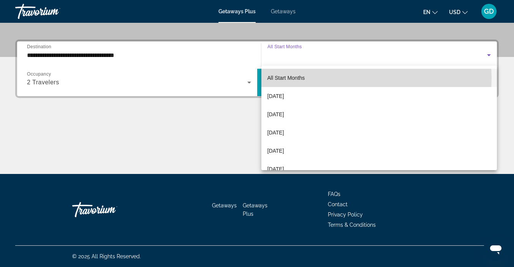
drag, startPoint x: 177, startPoint y: 139, endPoint x: 348, endPoint y: 79, distance: 181.1
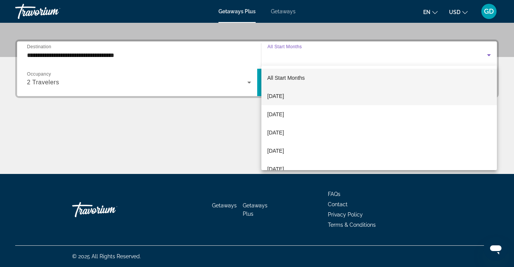
drag, startPoint x: 348, startPoint y: 79, endPoint x: 303, endPoint y: 96, distance: 48.7
click at [284, 96] on span "[DATE]" at bounding box center [275, 95] width 17 height 9
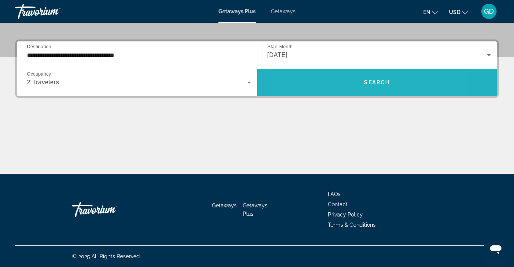
click at [337, 78] on span "Search widget" at bounding box center [377, 82] width 240 height 18
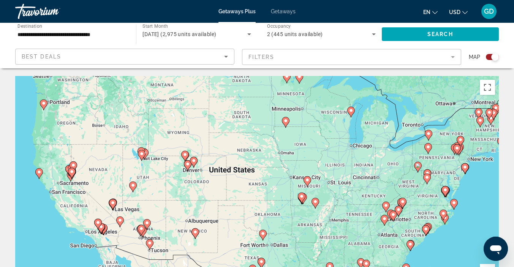
click at [111, 205] on div "To activate drag with keyboard, press Alt + Enter. Once in keyboard drag state,…" at bounding box center [256, 190] width 483 height 228
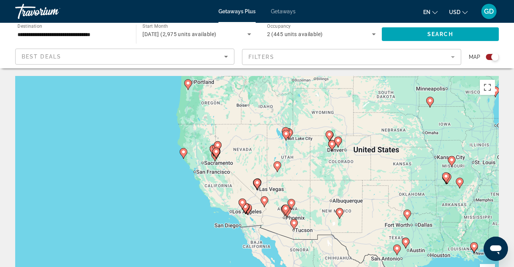
click at [256, 181] on image "Main content" at bounding box center [257, 182] width 5 height 5
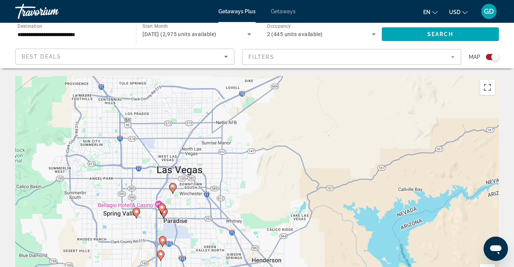
click at [162, 204] on icon "Main content" at bounding box center [162, 208] width 8 height 11
type input "**********"
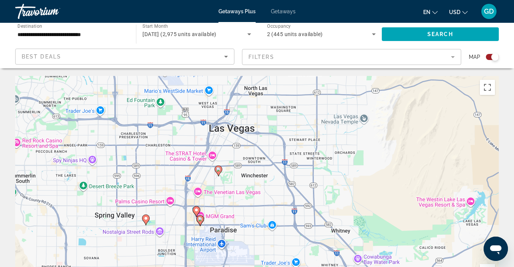
click at [197, 208] on image "Main content" at bounding box center [196, 210] width 5 height 5
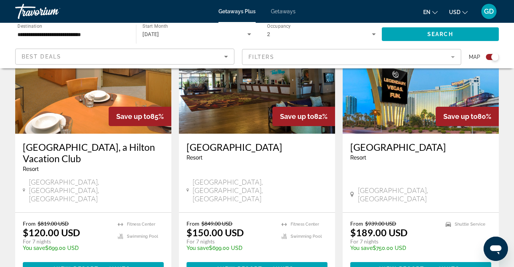
scroll to position [892, 0]
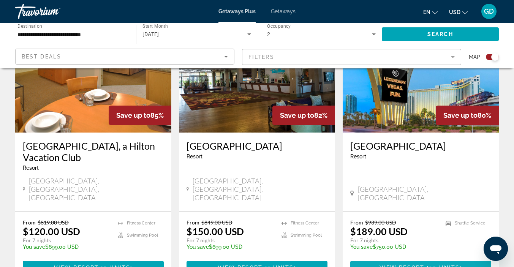
click at [391, 259] on span "Main content" at bounding box center [420, 268] width 141 height 18
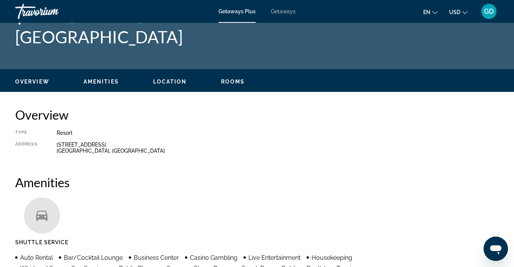
scroll to position [23, 0]
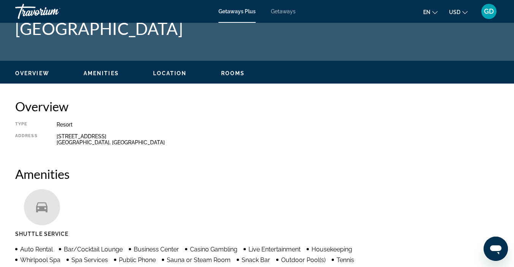
click at [24, 99] on h2 "Overview" at bounding box center [256, 106] width 483 height 15
click at [17, 38] on h1 "Westgate Las Vegas Resort and Casino" at bounding box center [256, 29] width 483 height 20
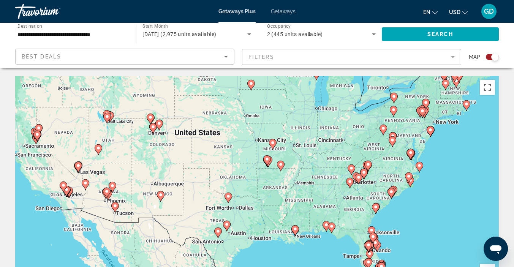
click at [78, 166] on image "Main content" at bounding box center [78, 165] width 5 height 5
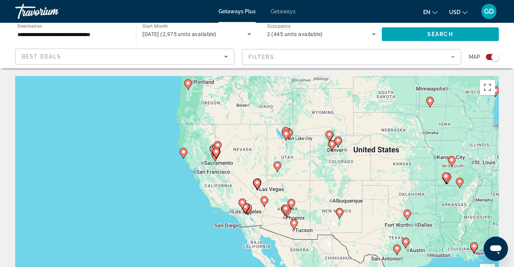
click at [256, 182] on image "Main content" at bounding box center [257, 182] width 5 height 5
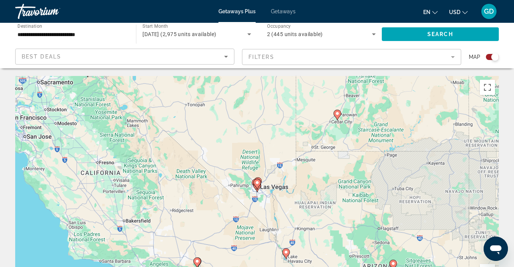
click at [256, 182] on image "Main content" at bounding box center [257, 182] width 5 height 5
type input "**********"
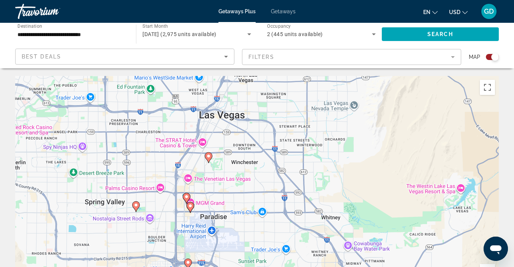
click at [186, 195] on image "Main content" at bounding box center [186, 196] width 5 height 5
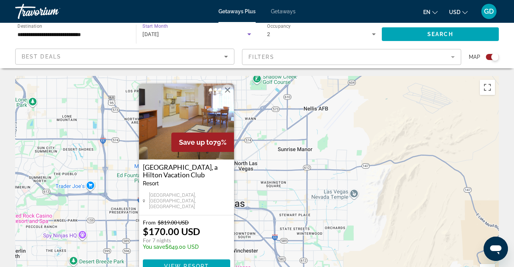
click at [159, 33] on span "[DATE]" at bounding box center [150, 34] width 17 height 6
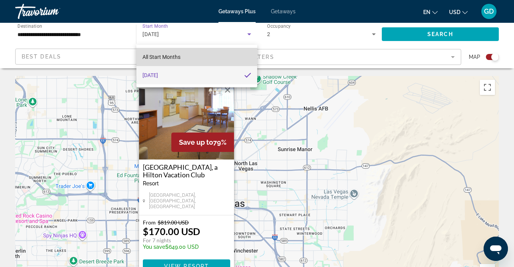
click at [156, 56] on span "All Start Months" at bounding box center [161, 57] width 38 height 6
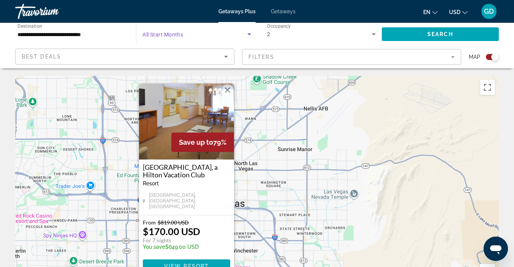
click at [175, 31] on span "Search widget" at bounding box center [194, 34] width 104 height 9
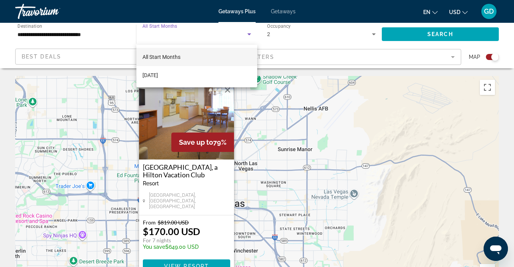
click at [173, 24] on div at bounding box center [257, 133] width 514 height 267
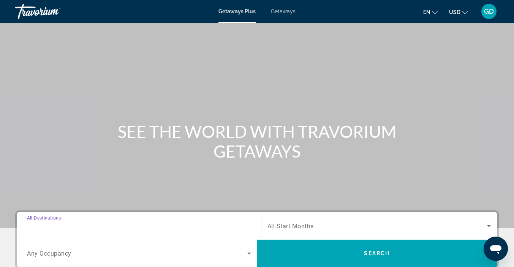
click at [52, 222] on input "Destination All Destinations" at bounding box center [139, 226] width 224 height 9
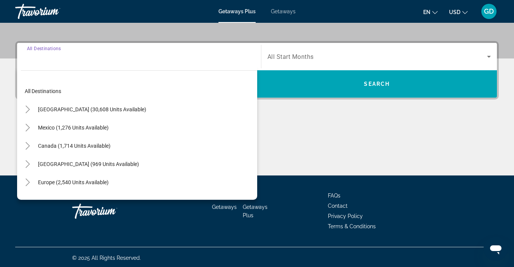
scroll to position [171, 0]
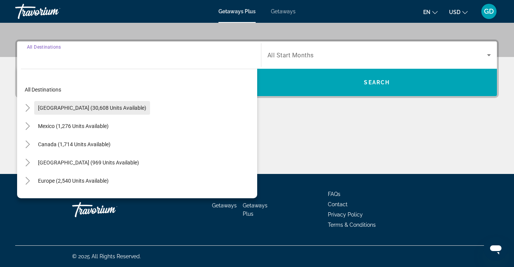
click at [112, 106] on span "[GEOGRAPHIC_DATA] (30,608 units available)" at bounding box center [92, 108] width 108 height 6
type input "**********"
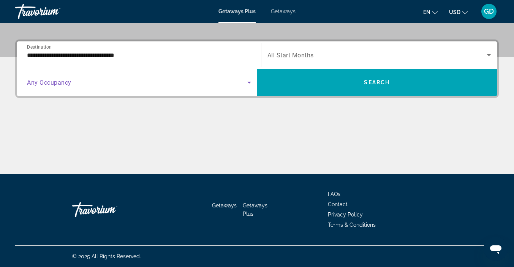
click at [249, 85] on icon "Search widget" at bounding box center [248, 82] width 9 height 9
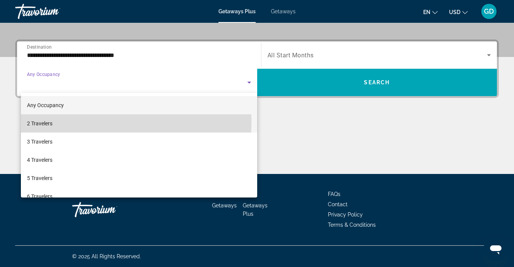
click at [43, 123] on span "2 Travelers" at bounding box center [39, 123] width 25 height 9
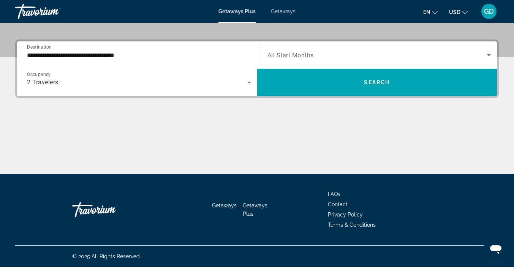
click at [288, 53] on span "All Start Months" at bounding box center [290, 55] width 46 height 7
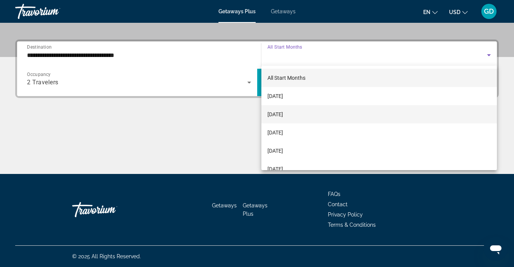
click at [283, 112] on span "[DATE]" at bounding box center [275, 114] width 16 height 9
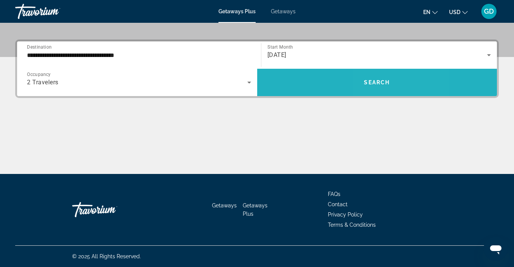
click at [393, 80] on span "Search widget" at bounding box center [377, 82] width 240 height 18
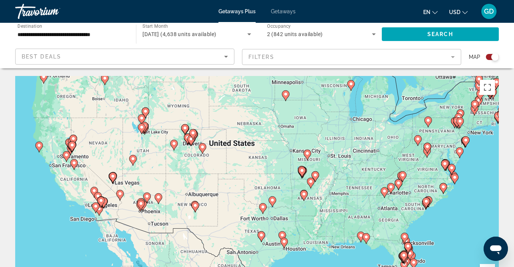
click at [112, 174] on image "Main content" at bounding box center [112, 176] width 5 height 5
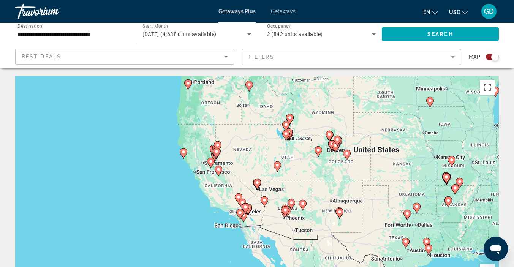
click at [259, 180] on icon "Main content" at bounding box center [256, 184] width 7 height 10
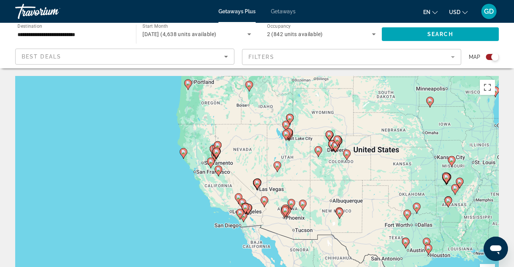
click at [259, 180] on icon "Main content" at bounding box center [256, 184] width 7 height 10
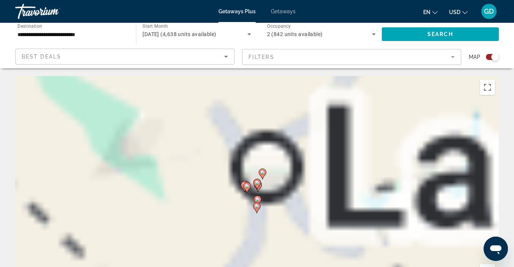
type input "**********"
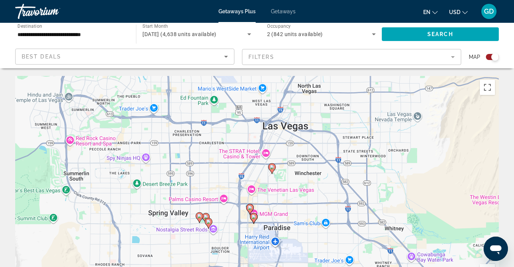
click at [251, 207] on image "Main content" at bounding box center [250, 207] width 5 height 5
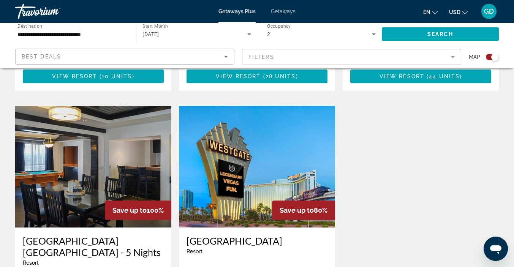
scroll to position [1088, 0]
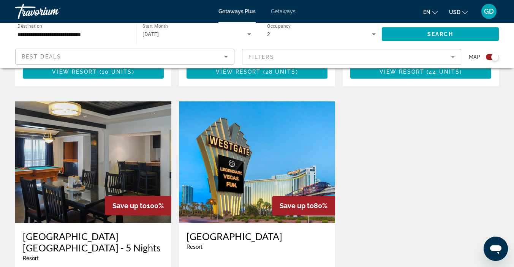
click at [259, 102] on img "Main content" at bounding box center [257, 161] width 156 height 121
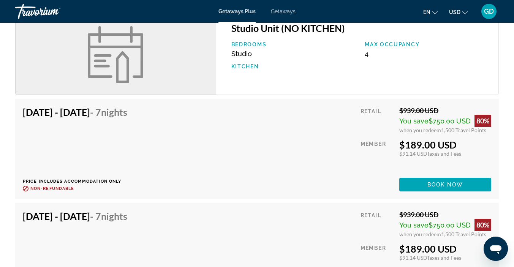
scroll to position [707, 0]
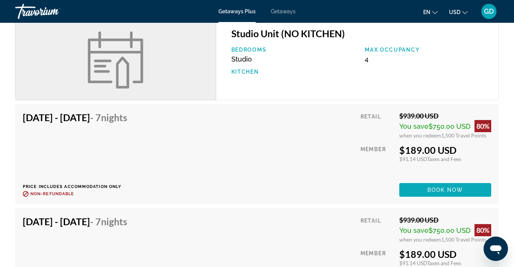
click at [440, 185] on span "Main content" at bounding box center [445, 190] width 92 height 18
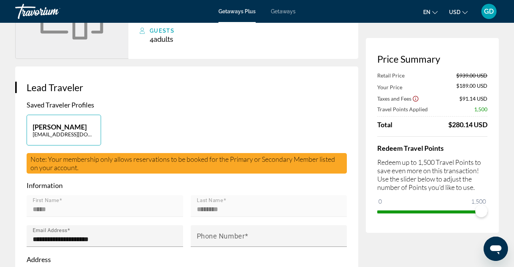
scroll to position [99, 0]
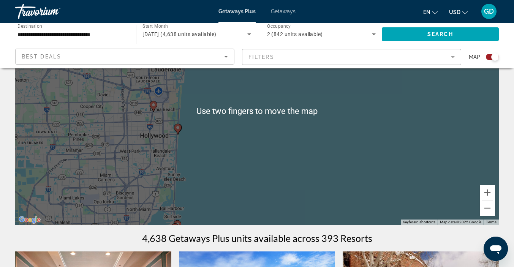
scroll to position [81, 0]
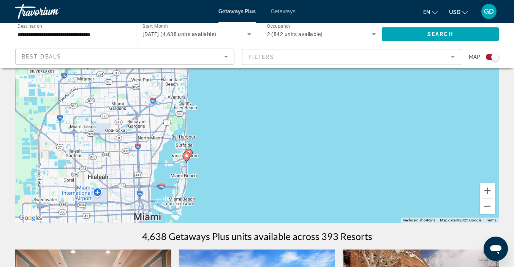
click at [187, 156] on image "Main content" at bounding box center [186, 155] width 5 height 5
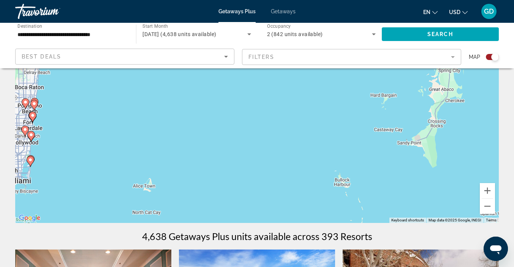
click at [132, 119] on div "To activate drag with keyboard, press Alt + Enter. Once in keyboard drag state,…" at bounding box center [256, 109] width 483 height 228
click at [93, 122] on div "To activate drag with keyboard, press Alt + Enter. Once in keyboard drag state,…" at bounding box center [256, 109] width 483 height 228
click at [36, 153] on div "To activate drag with keyboard, press Alt + Enter. Once in keyboard drag state,…" at bounding box center [256, 109] width 483 height 228
click at [32, 157] on icon "Main content" at bounding box center [30, 161] width 7 height 10
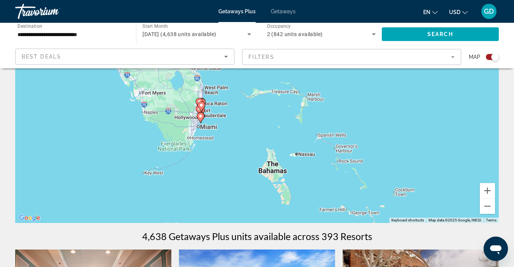
click at [201, 115] on image "Main content" at bounding box center [200, 116] width 5 height 5
type input "**********"
click at [201, 115] on div "To navigate, press the arrow keys. To activate drag with keyboard, press Alt + …" at bounding box center [256, 109] width 483 height 228
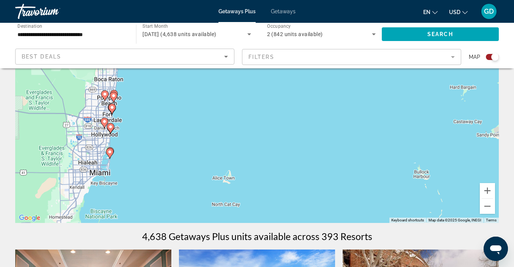
click at [111, 152] on image "Main content" at bounding box center [109, 152] width 5 height 5
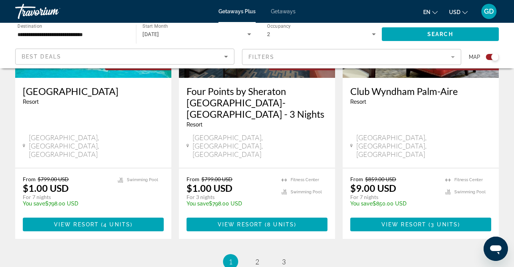
scroll to position [1200, 0]
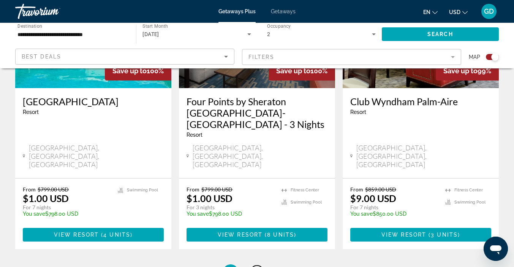
click at [258, 265] on link "page 2" at bounding box center [256, 271] width 13 height 13
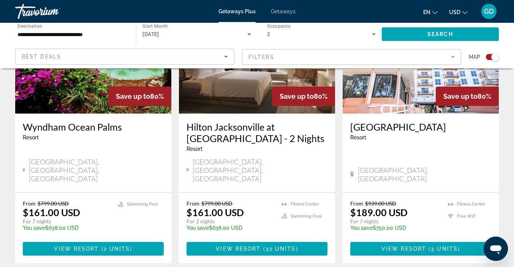
scroll to position [1175, 0]
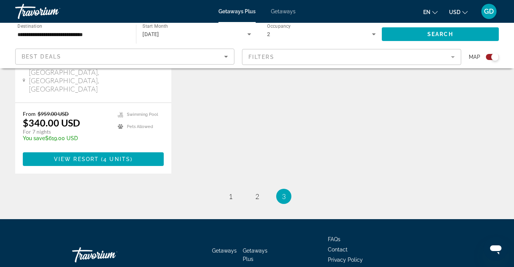
scroll to position [1242, 0]
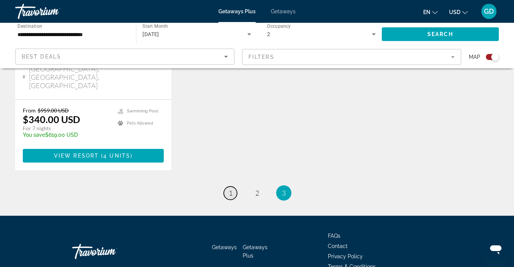
click at [232, 189] on span "1" at bounding box center [231, 193] width 4 height 8
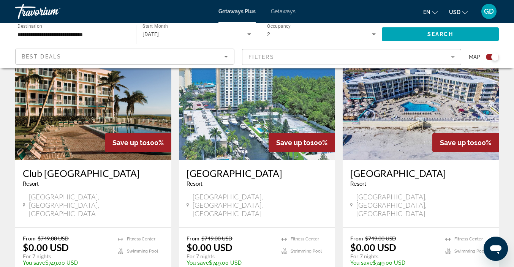
scroll to position [580, 0]
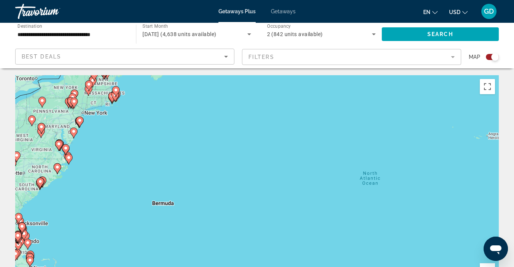
scroll to position [2, 0]
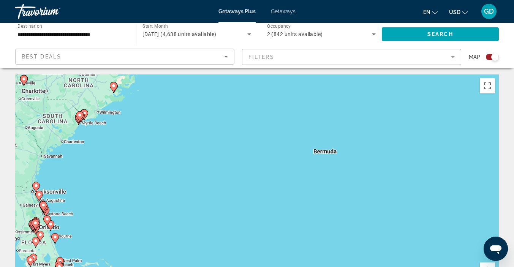
click at [52, 222] on image "Main content" at bounding box center [50, 224] width 5 height 5
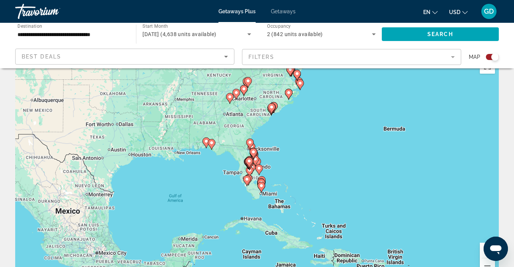
scroll to position [22, 0]
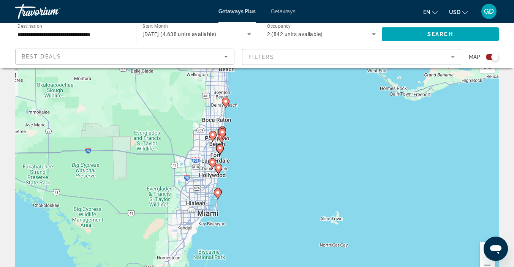
click at [212, 160] on image "Main content" at bounding box center [212, 162] width 5 height 5
click at [212, 160] on div "To activate drag with keyboard, press Alt + Enter. Once in keyboard drag state,…" at bounding box center [256, 168] width 483 height 228
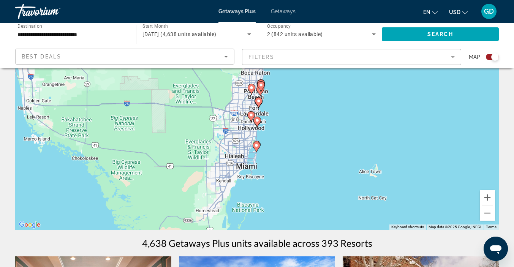
scroll to position [73, 0]
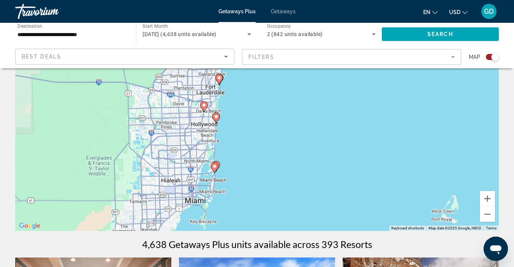
click at [219, 77] on image "Main content" at bounding box center [219, 78] width 5 height 5
type input "**********"
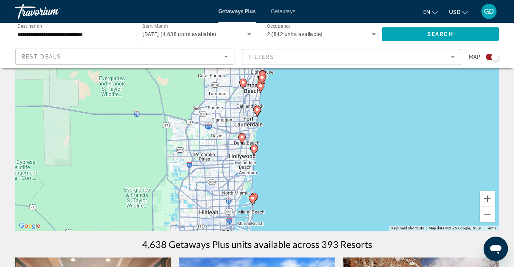
click at [241, 137] on image "Main content" at bounding box center [242, 137] width 5 height 5
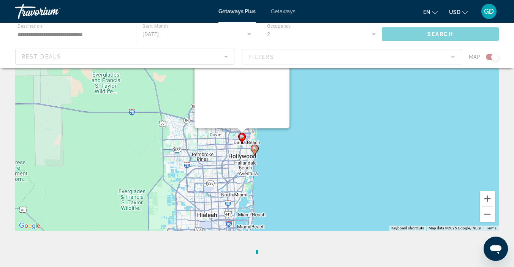
click at [257, 117] on div "To navigate, press the arrow keys. To activate drag with keyboard, press Alt + …" at bounding box center [498, 117] width 483 height 0
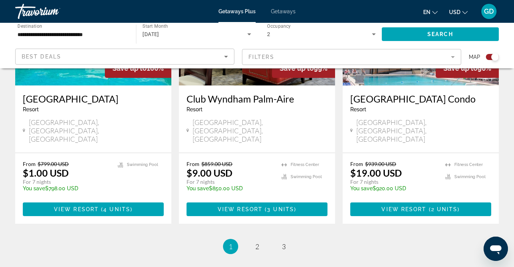
scroll to position [1214, 0]
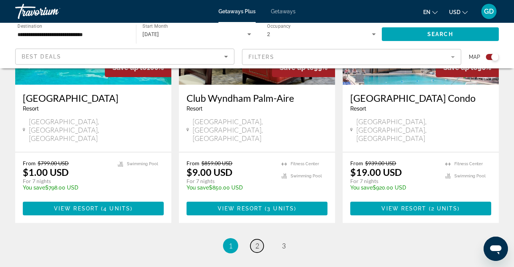
click at [255, 241] on span "2" at bounding box center [257, 245] width 4 height 8
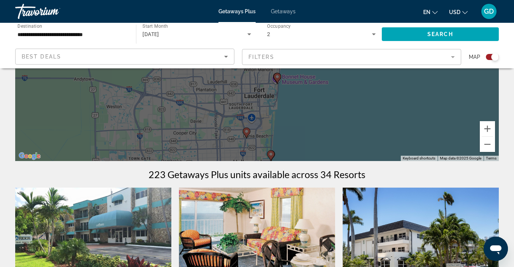
scroll to position [144, 0]
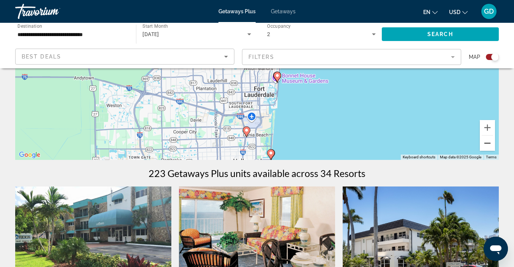
click at [487, 145] on button "Zoom out" at bounding box center [486, 143] width 15 height 15
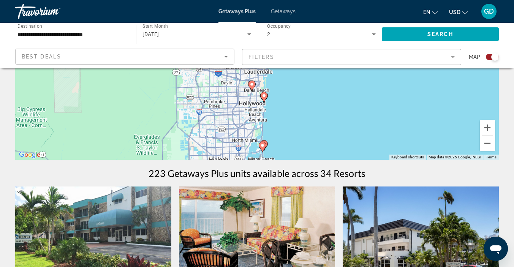
click at [484, 147] on button "Zoom out" at bounding box center [486, 143] width 15 height 15
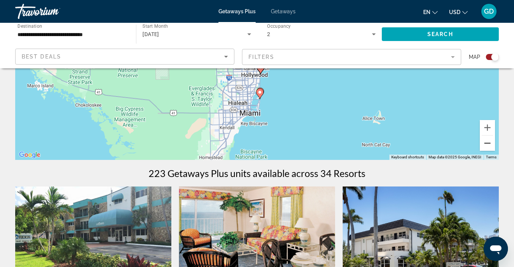
click at [486, 147] on button "Zoom out" at bounding box center [486, 143] width 15 height 15
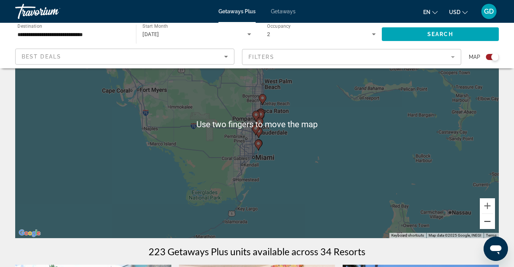
scroll to position [66, 0]
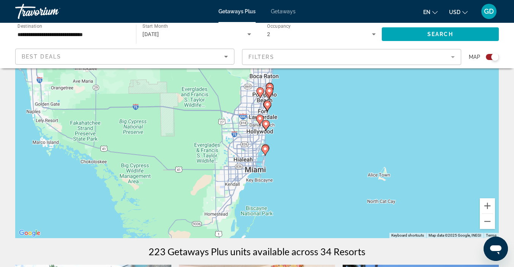
click at [260, 123] on icon "Main content" at bounding box center [260, 120] width 8 height 11
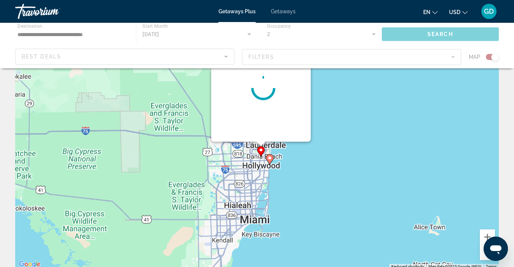
scroll to position [0, 0]
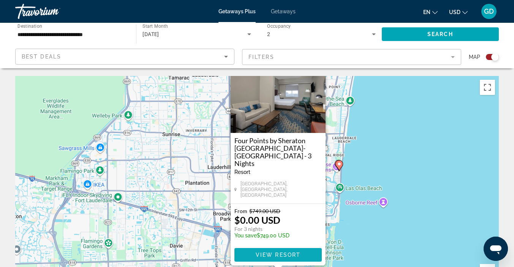
click at [292, 257] on span "View Resort" at bounding box center [277, 255] width 45 height 6
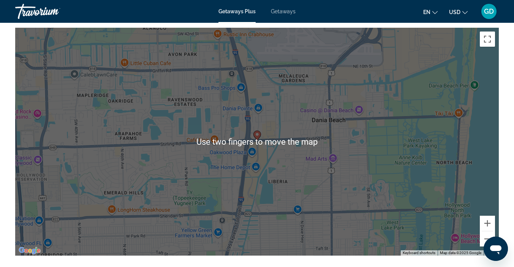
scroll to position [969, 0]
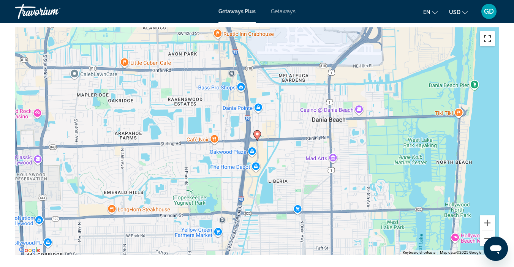
click at [490, 44] on button "Toggle fullscreen view" at bounding box center [486, 38] width 15 height 15
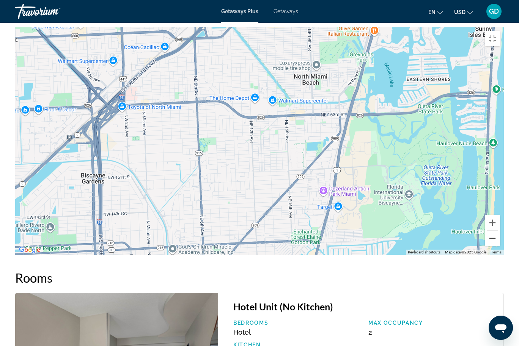
click at [500, 246] on button "Zoom out" at bounding box center [492, 238] width 15 height 15
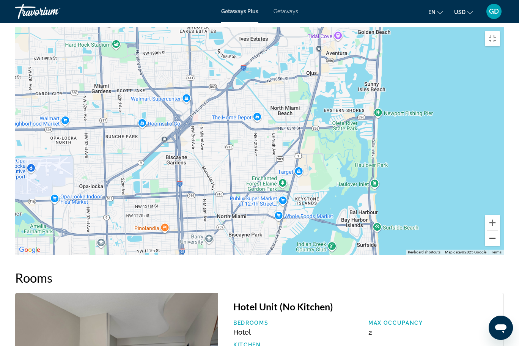
click at [500, 246] on button "Zoom out" at bounding box center [492, 238] width 15 height 15
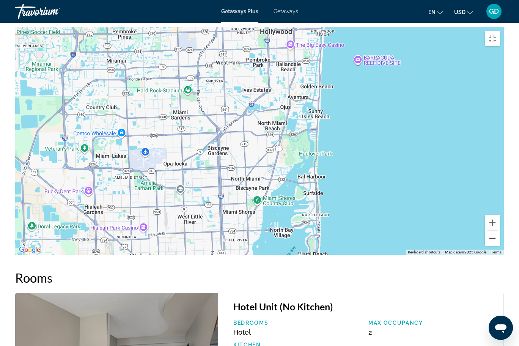
click at [500, 246] on button "Zoom out" at bounding box center [492, 238] width 15 height 15
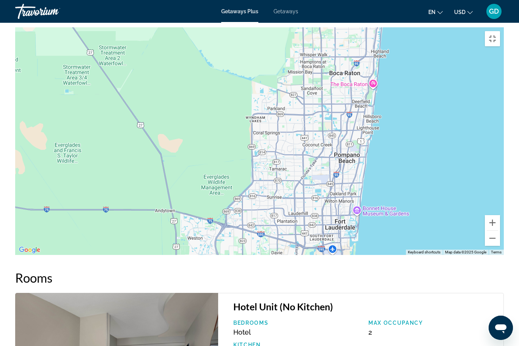
click at [372, 114] on div "To activate drag with keyboard, press Alt + Enter. Once in keyboard drag state,…" at bounding box center [259, 141] width 489 height 228
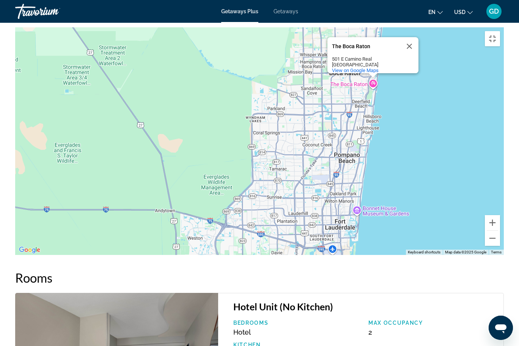
click at [429, 203] on div "To activate drag with keyboard, press Alt + Enter. Once in keyboard drag state,…" at bounding box center [259, 141] width 489 height 228
click at [425, 232] on div "To activate drag with keyboard, press Alt + Enter. Once in keyboard drag state,…" at bounding box center [259, 141] width 489 height 228
click at [410, 55] on button "Close" at bounding box center [410, 46] width 18 height 18
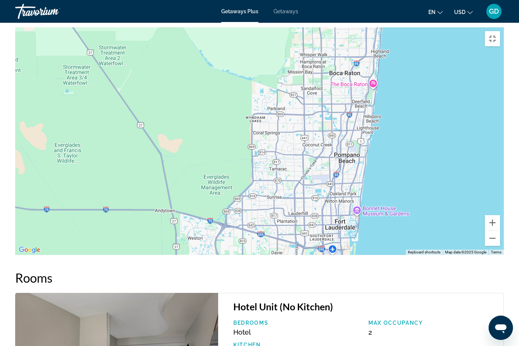
click at [330, 267] on gmp-advanced-marker "Main content" at bounding box center [328, 264] width 8 height 11
click at [327, 267] on icon "Main content" at bounding box center [327, 265] width 7 height 10
click at [329, 267] on icon "Main content" at bounding box center [327, 265] width 7 height 10
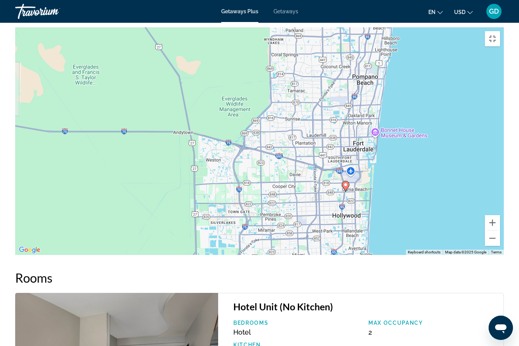
click at [346, 187] on image "Main content" at bounding box center [346, 185] width 5 height 5
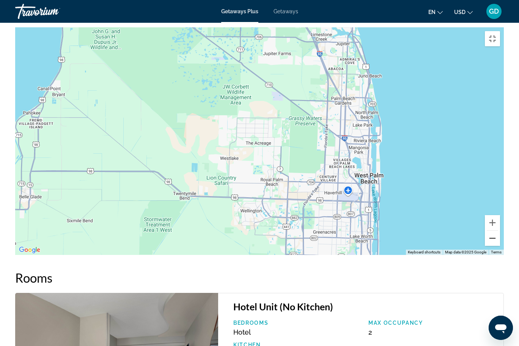
click at [500, 246] on button "Zoom out" at bounding box center [492, 238] width 15 height 15
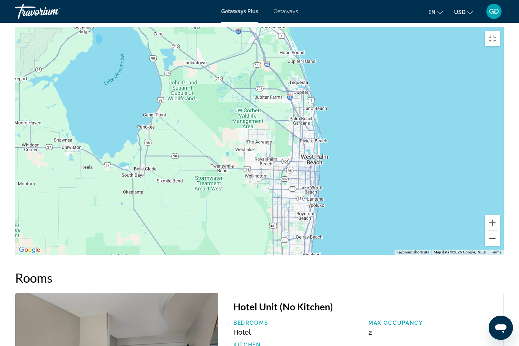
click at [500, 246] on button "Zoom out" at bounding box center [492, 238] width 15 height 15
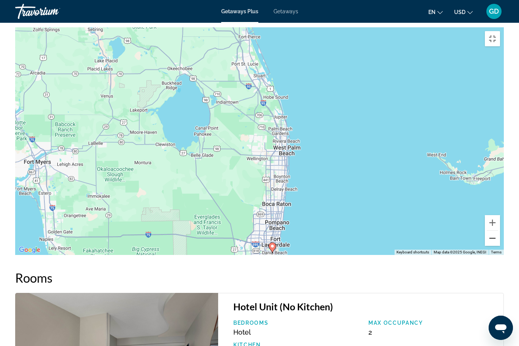
click at [500, 246] on button "Zoom out" at bounding box center [492, 238] width 15 height 15
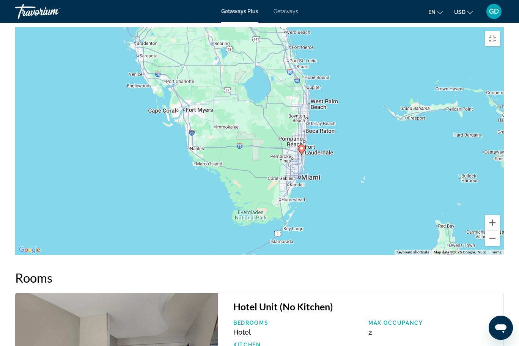
click at [305, 156] on gmp-advanced-marker "Main content" at bounding box center [302, 149] width 8 height 11
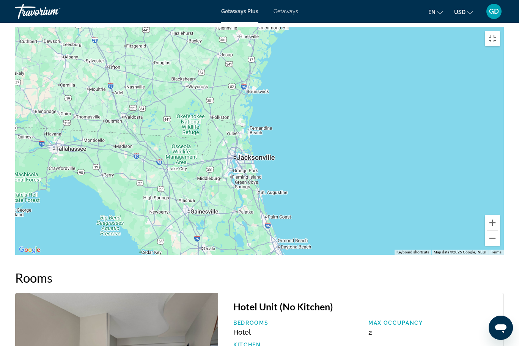
click at [500, 31] on button "Toggle fullscreen view" at bounding box center [492, 38] width 15 height 15
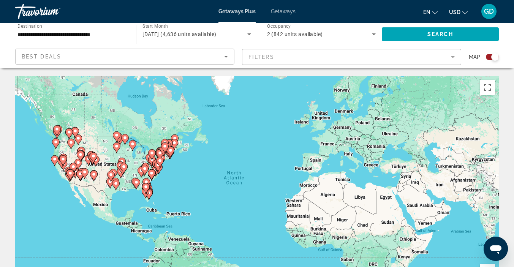
click at [47, 59] on span "Best Deals" at bounding box center [41, 57] width 39 height 6
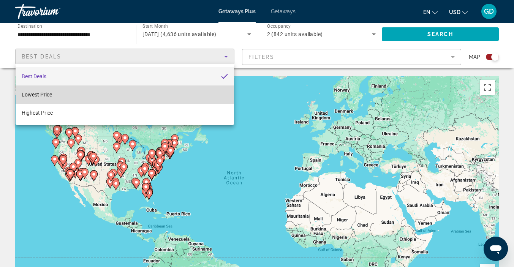
click at [46, 85] on mat-option "Lowest Price" at bounding box center [125, 94] width 218 height 18
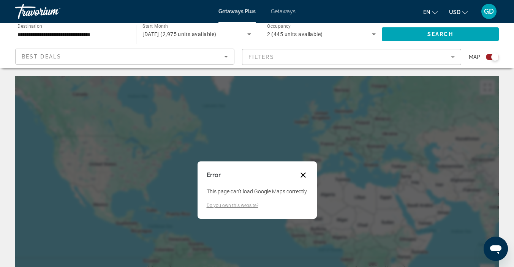
click at [305, 178] on button "Close dialog" at bounding box center [302, 174] width 9 height 9
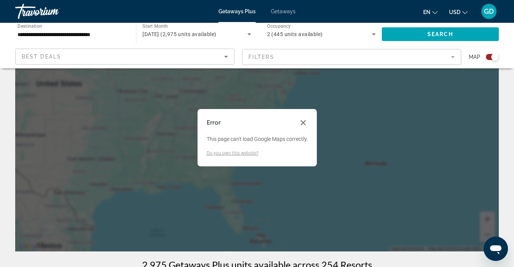
scroll to position [53, 0]
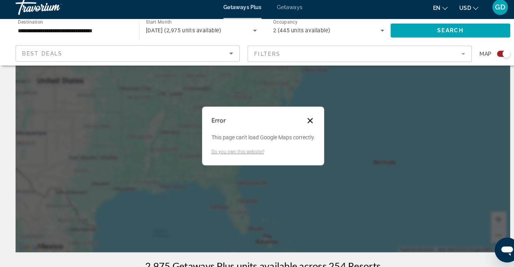
click at [303, 122] on button "Close dialog" at bounding box center [302, 122] width 9 height 9
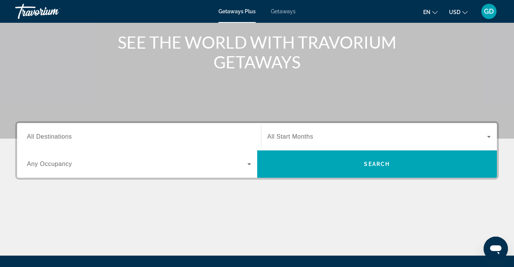
click at [76, 138] on input "Destination All Destinations" at bounding box center [139, 136] width 224 height 9
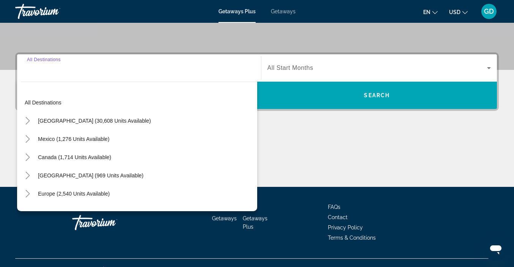
scroll to position [171, 0]
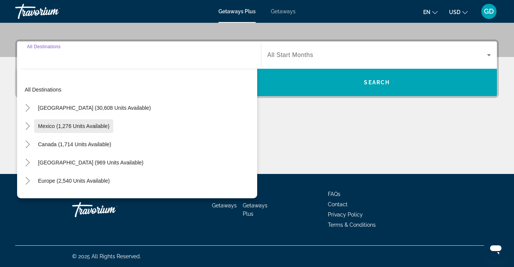
click at [91, 133] on span "Search widget" at bounding box center [73, 126] width 79 height 18
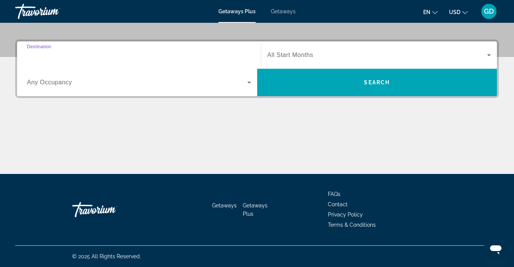
type input "**********"
click at [243, 85] on span "Search widget" at bounding box center [137, 82] width 220 height 9
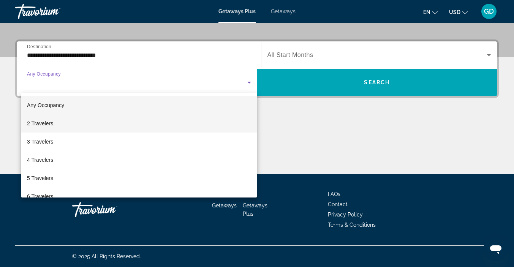
click at [71, 129] on mat-option "2 Travelers" at bounding box center [139, 123] width 236 height 18
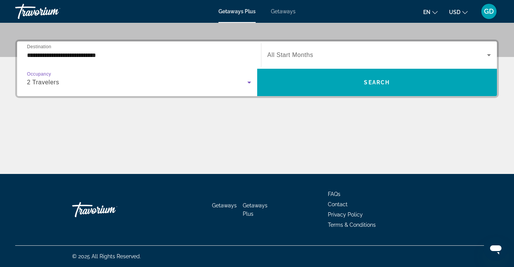
click at [300, 59] on span "Search widget" at bounding box center [377, 54] width 220 height 9
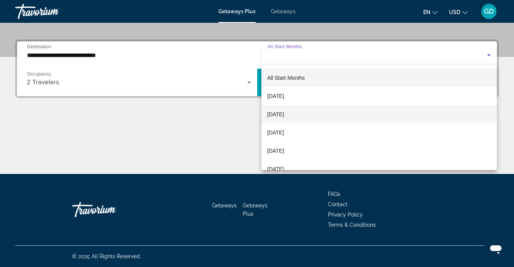
click at [284, 115] on span "[DATE]" at bounding box center [275, 114] width 17 height 9
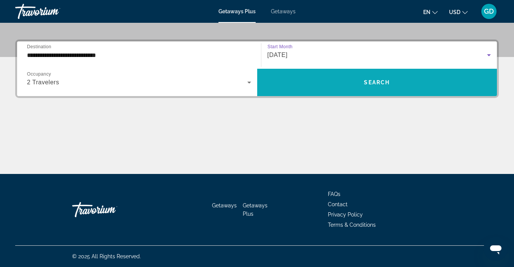
click at [374, 84] on span "Search" at bounding box center [377, 82] width 26 height 6
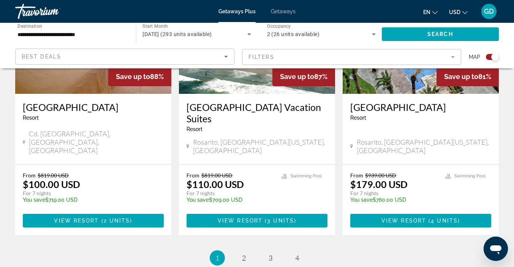
scroll to position [1220, 0]
click at [242, 254] on span "2" at bounding box center [244, 258] width 4 height 8
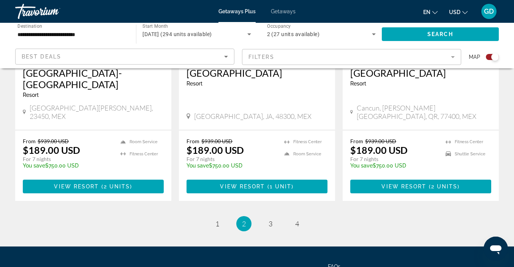
scroll to position [1227, 0]
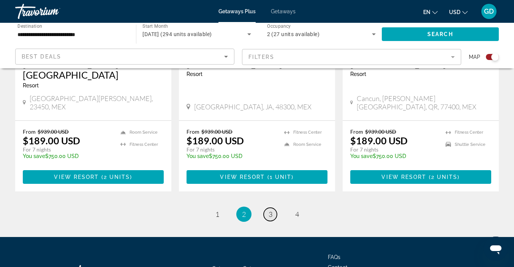
click at [270, 208] on link "page 3" at bounding box center [269, 214] width 13 height 13
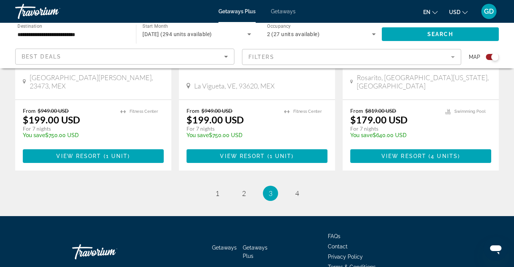
scroll to position [1224, 0]
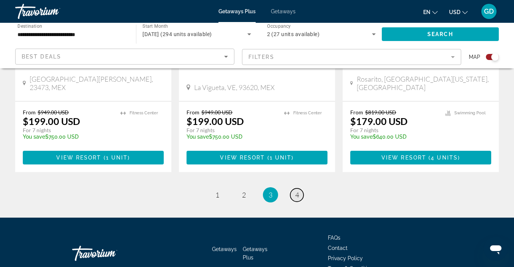
click at [295, 191] on span "4" at bounding box center [297, 195] width 4 height 8
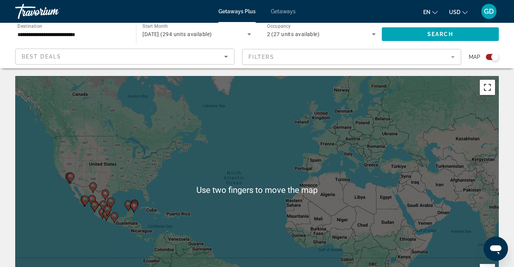
click at [486, 89] on button "Toggle fullscreen view" at bounding box center [486, 87] width 15 height 15
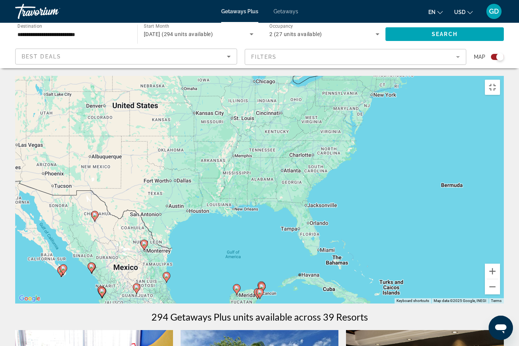
click at [261, 267] on div "To activate drag with keyboard, press Alt + Enter. Once in keyboard drag state,…" at bounding box center [259, 190] width 489 height 228
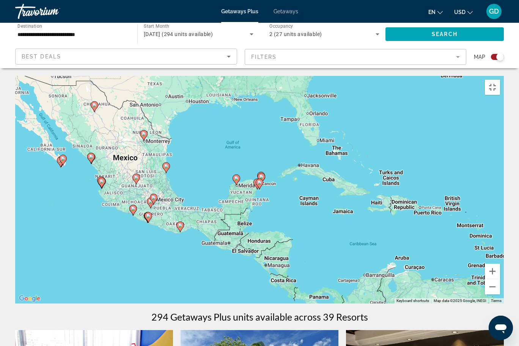
click at [263, 173] on gmp-advanced-marker "Main content" at bounding box center [262, 178] width 8 height 11
type input "**********"
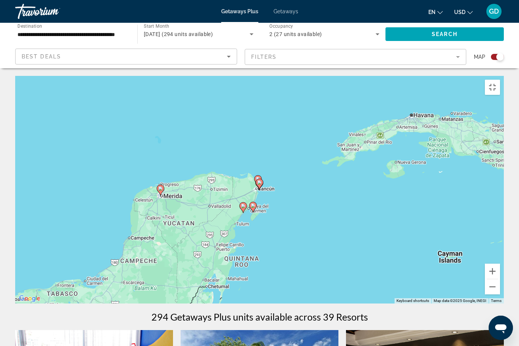
click at [261, 178] on gmp-advanced-marker "Main content" at bounding box center [260, 183] width 8 height 11
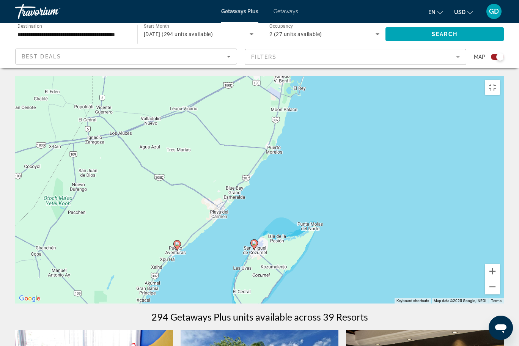
click at [223, 196] on div "To activate drag with keyboard, press Alt + Enter. Once in keyboard drag state,…" at bounding box center [259, 190] width 489 height 228
click at [500, 267] on button "Zoom out" at bounding box center [492, 286] width 15 height 15
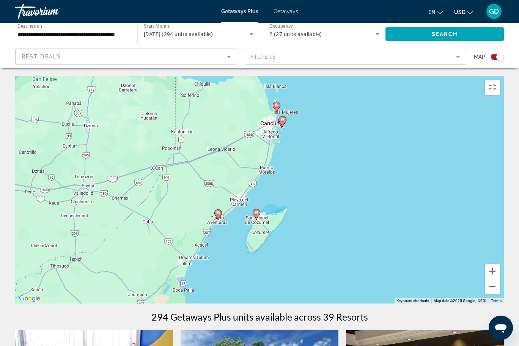
click at [500, 267] on button "Zoom out" at bounding box center [492, 286] width 15 height 15
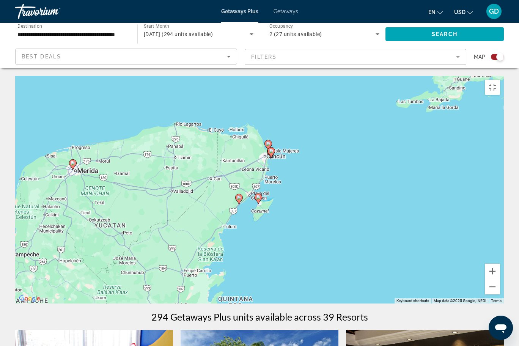
click at [259, 193] on gmp-advanced-marker "Main content" at bounding box center [259, 198] width 8 height 11
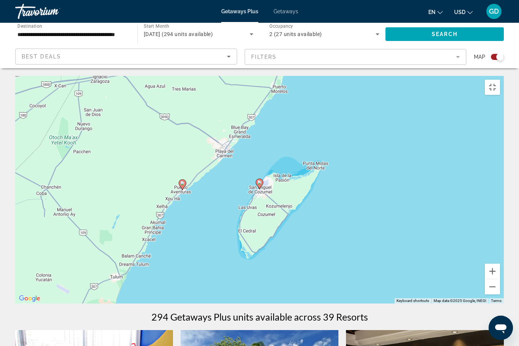
click at [260, 178] on gmp-advanced-marker "Main content" at bounding box center [260, 183] width 8 height 11
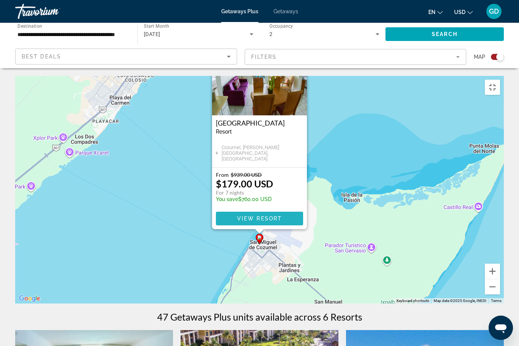
click at [260, 210] on span "Main content" at bounding box center [259, 219] width 87 height 18
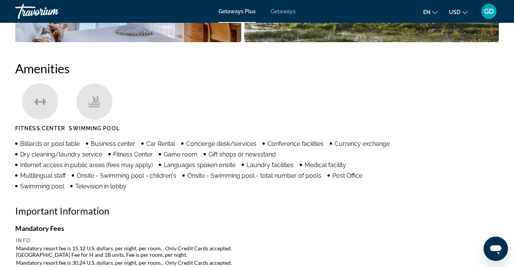
click at [458, 188] on div "Amenities [GEOGRAPHIC_DATA] Swimming Pool Billiards or pool table Business cent…" at bounding box center [256, 272] width 483 height 423
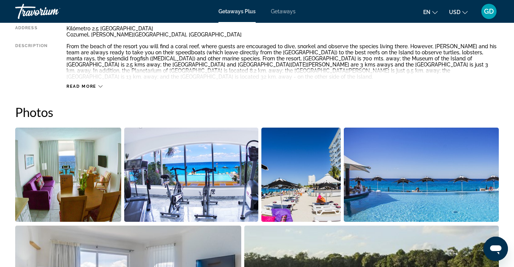
scroll to position [430, 0]
